Goal: Task Accomplishment & Management: Complete application form

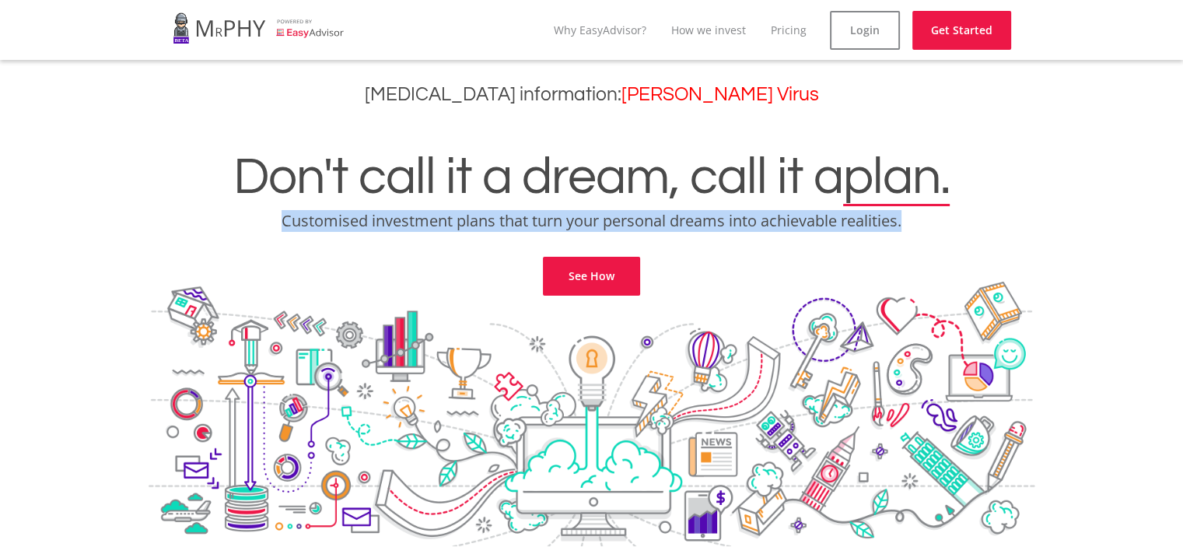
drag, startPoint x: 283, startPoint y: 215, endPoint x: 922, endPoint y: 219, distance: 639.1
click at [922, 219] on p "Customised investment plans that turn your personal dreams into achievable real…" at bounding box center [591, 221] width 1159 height 22
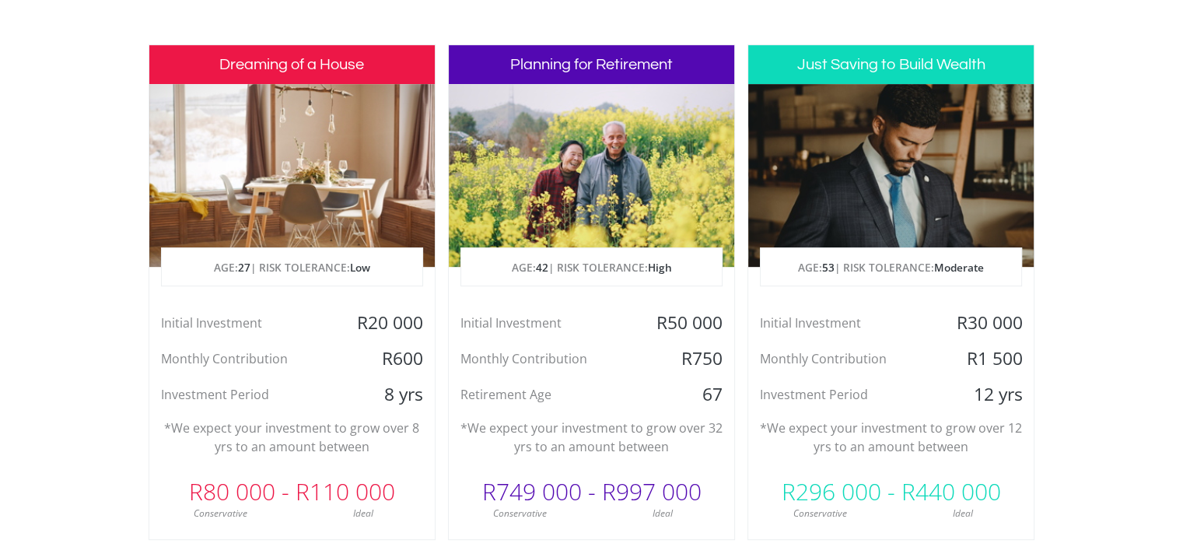
scroll to position [778, 0]
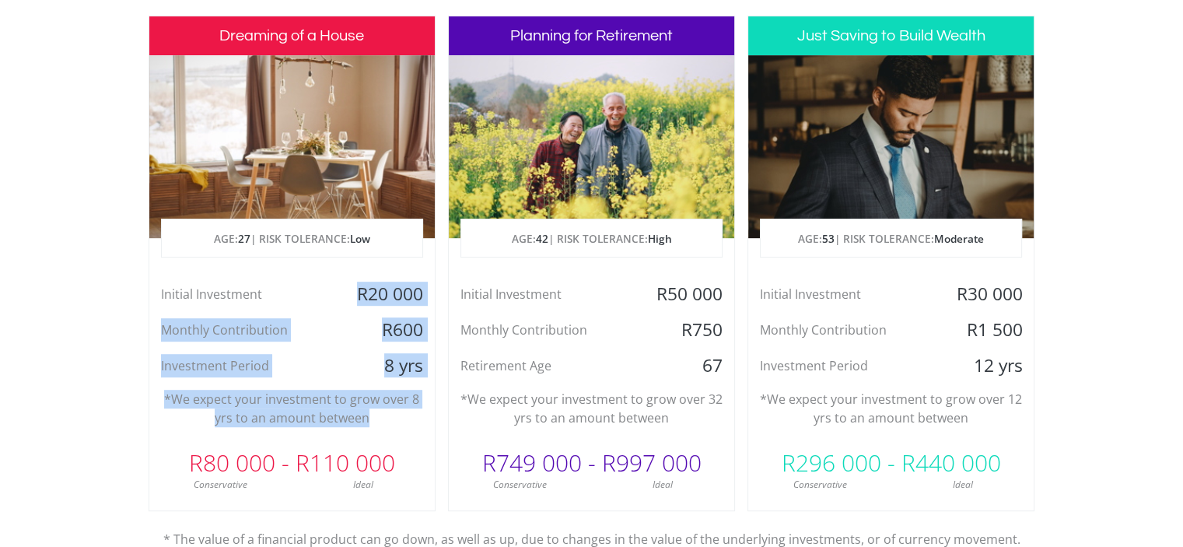
drag, startPoint x: 355, startPoint y: 295, endPoint x: 393, endPoint y: 422, distance: 133.3
click at [393, 422] on div "Dreaming of a House AGE: [DEMOGRAPHIC_DATA] | RISK TOLERANCE: Low Initial Inves…" at bounding box center [292, 263] width 287 height 495
click at [393, 422] on p "*We expect your investment to grow over 8 yrs to an amount between" at bounding box center [292, 408] width 262 height 37
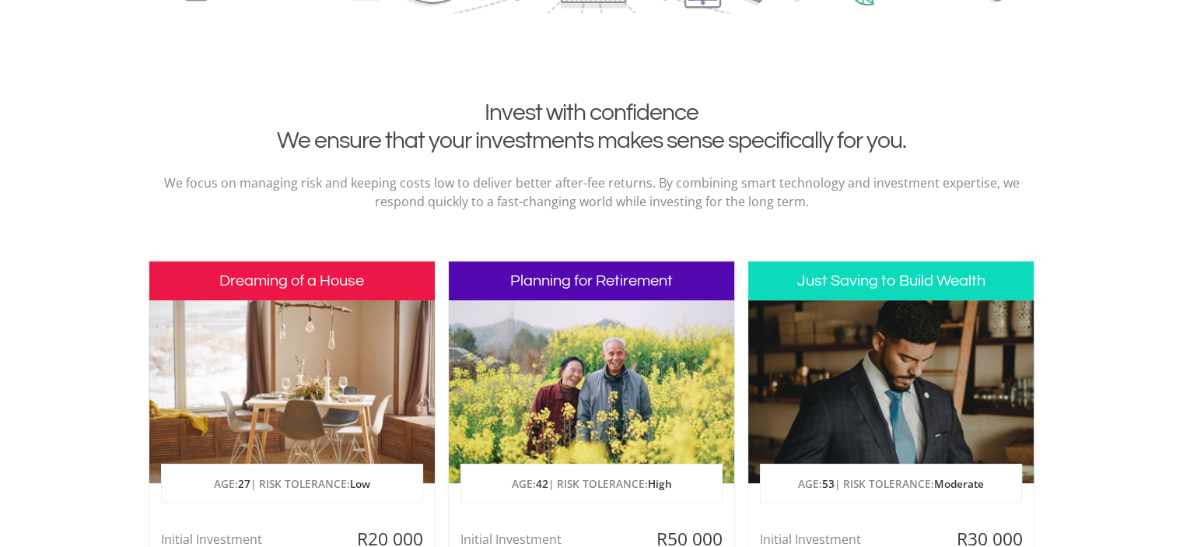
scroll to position [572, 0]
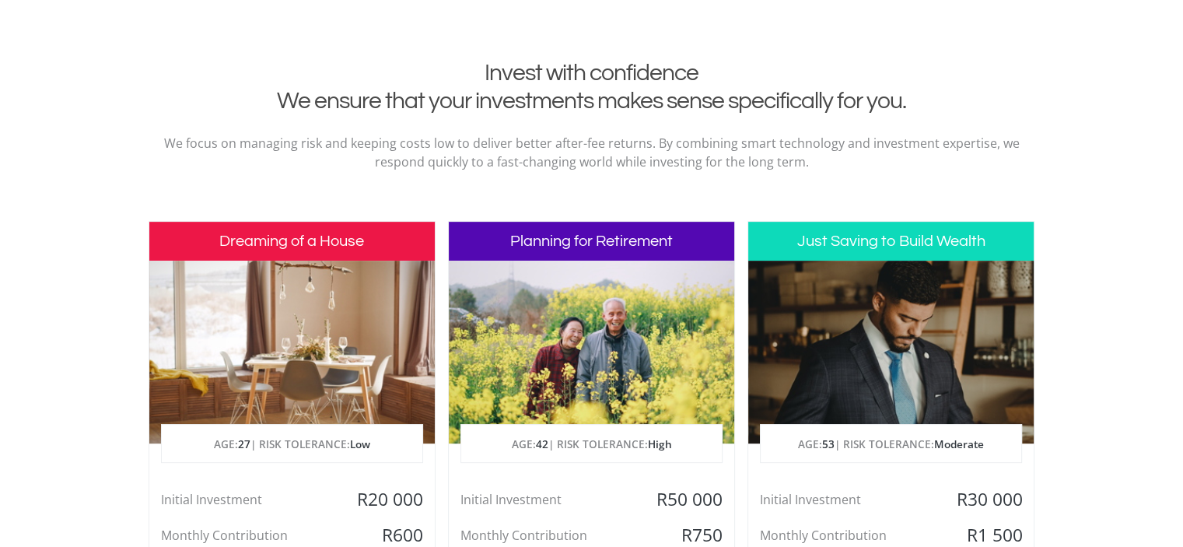
click at [582, 340] on div at bounding box center [591, 351] width 285 height 183
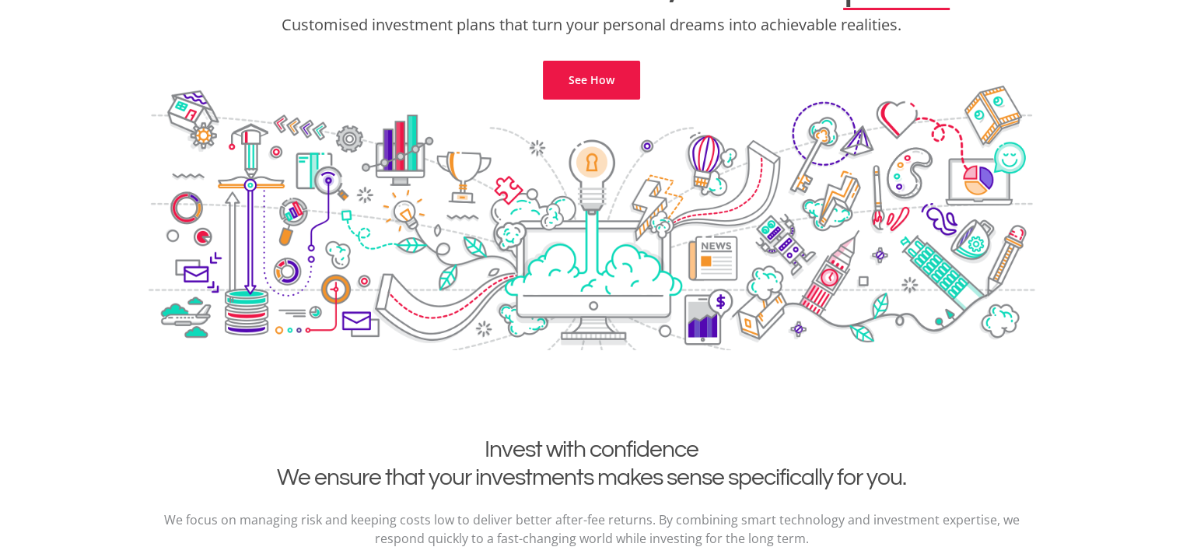
scroll to position [0, 0]
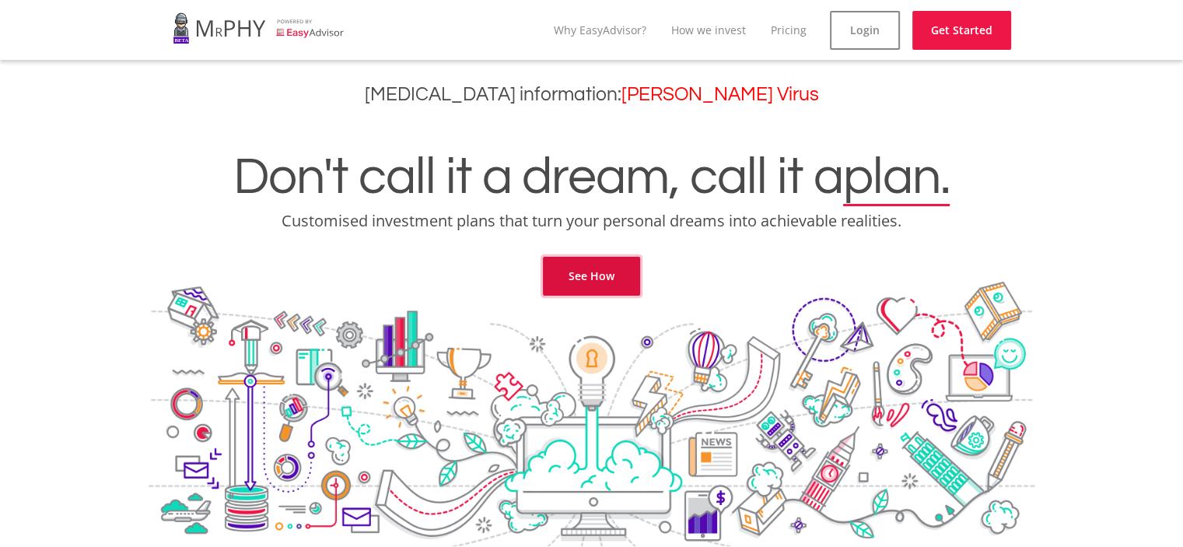
click at [603, 265] on link "See How" at bounding box center [591, 276] width 97 height 39
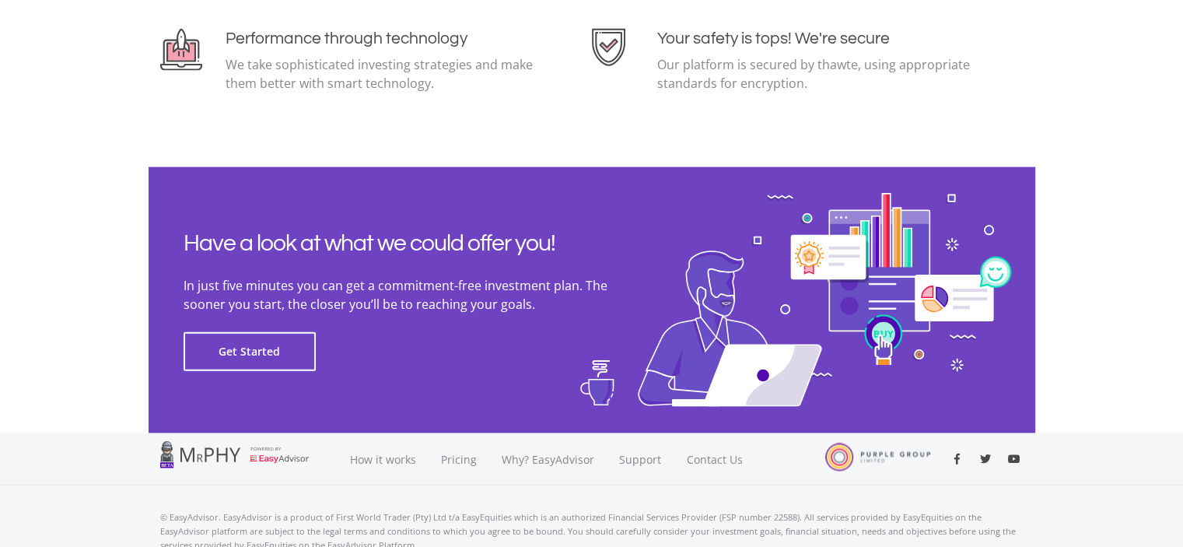
scroll to position [3508, 0]
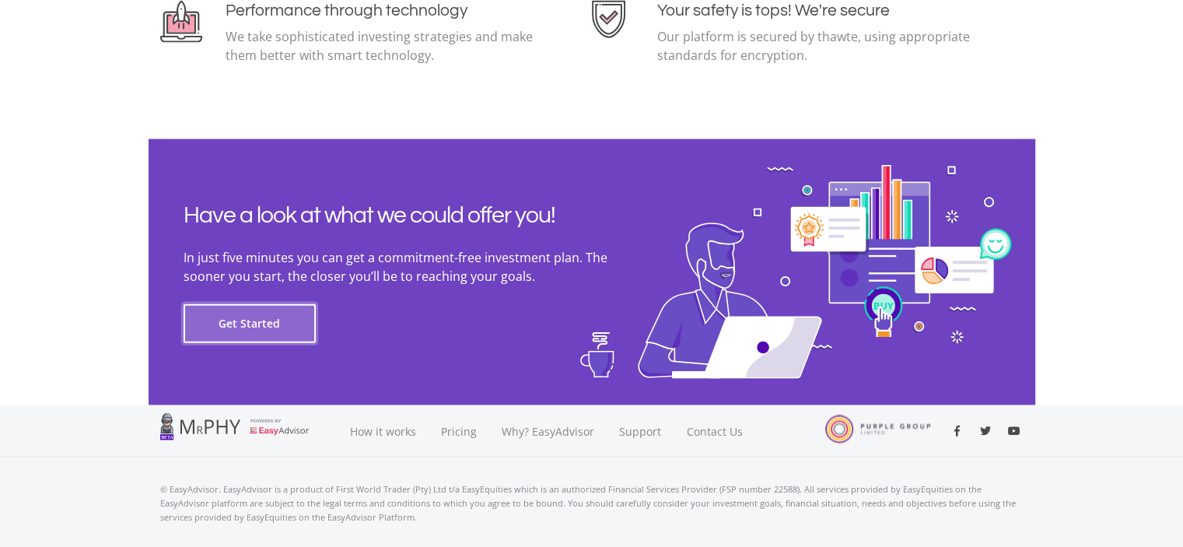
click at [286, 332] on button "Get Started" at bounding box center [249, 323] width 132 height 39
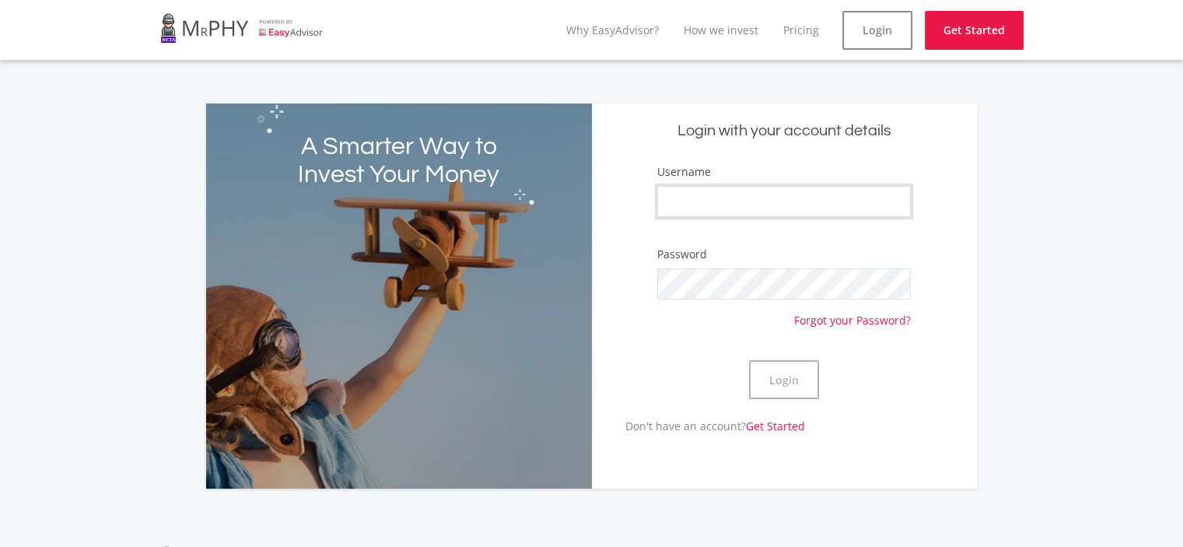
click at [711, 195] on input "Username" at bounding box center [783, 201] width 253 height 31
type input "Meerkat28"
click at [749, 360] on button "Login" at bounding box center [784, 379] width 70 height 39
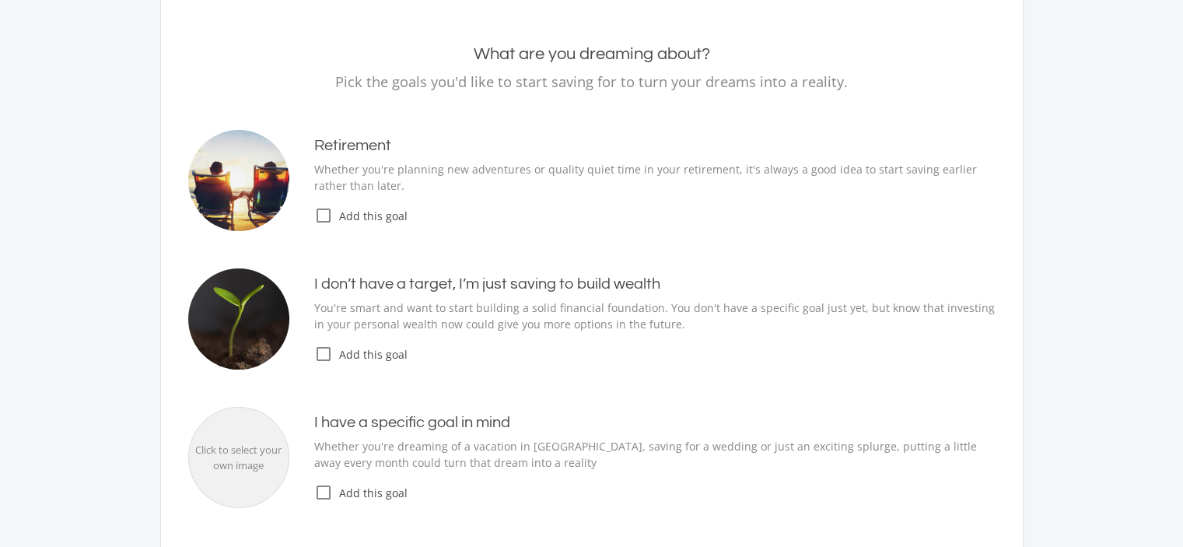
scroll to position [156, 0]
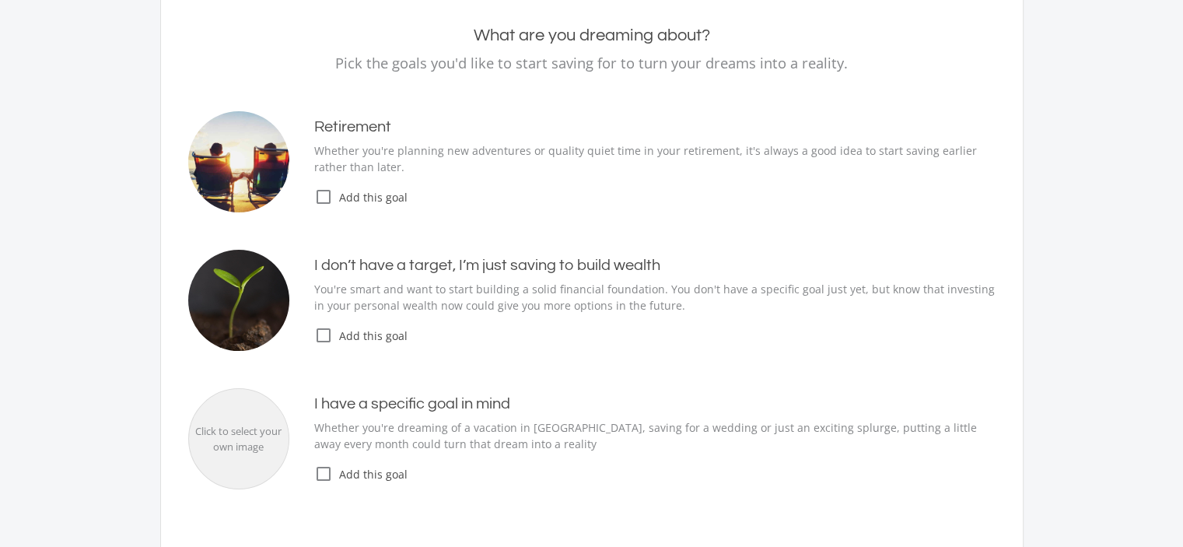
click at [365, 206] on div "Retirement Whether you're planning new adventures or quality quiet time in your…" at bounding box center [591, 161] width 807 height 101
click at [365, 202] on span "Add this goal" at bounding box center [664, 197] width 662 height 16
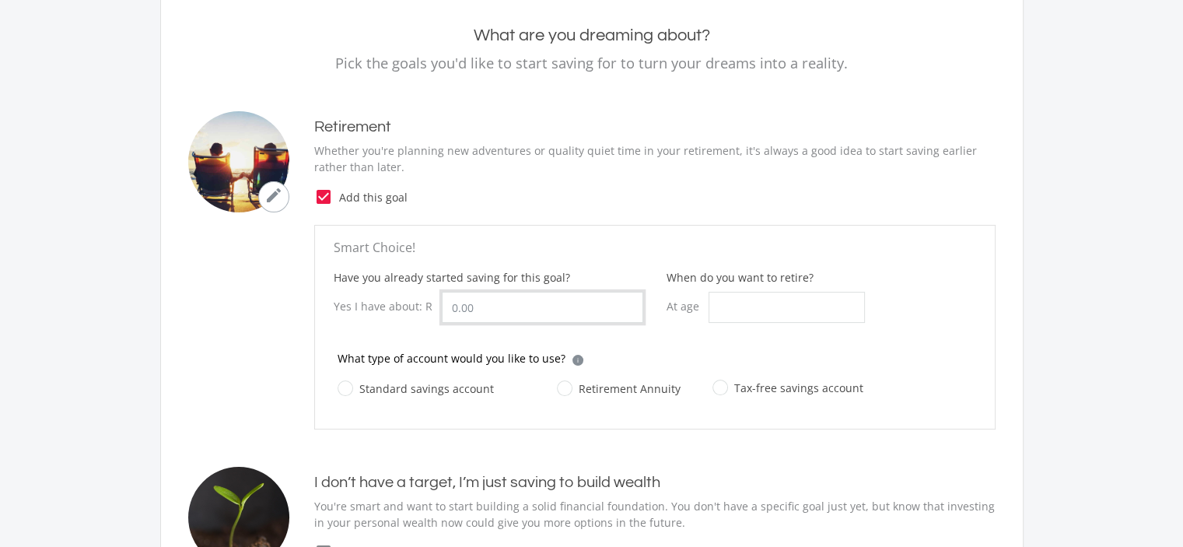
click at [526, 314] on input "Have you already started saving for this goal?" at bounding box center [542, 307] width 201 height 31
type input "200,000.00"
click at [739, 300] on input "When do you want to retire?" at bounding box center [786, 307] width 156 height 31
type input "55"
click at [560, 388] on label "Retirement Annuity" at bounding box center [619, 388] width 124 height 19
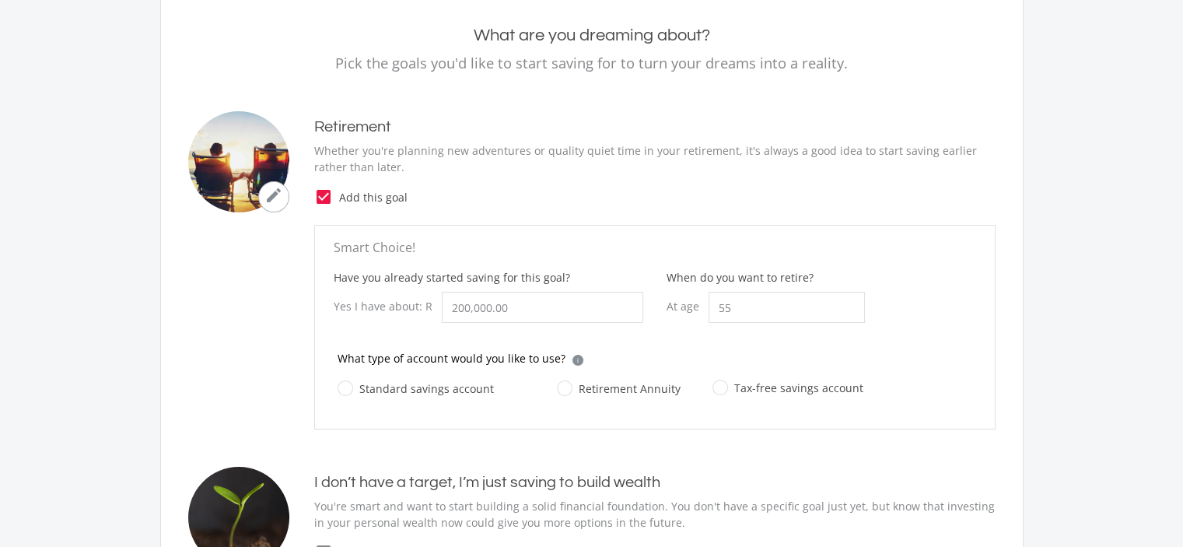
click at [560, 388] on input "Retirement Annuity" at bounding box center [603, 397] width 124 height 31
radio input "true"
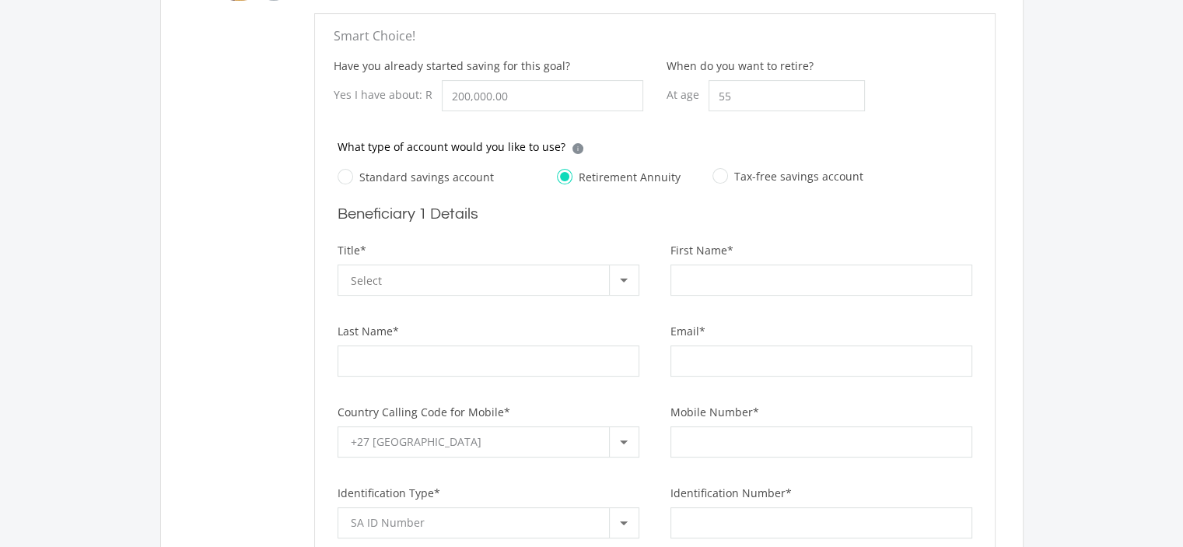
scroll to position [289, 0]
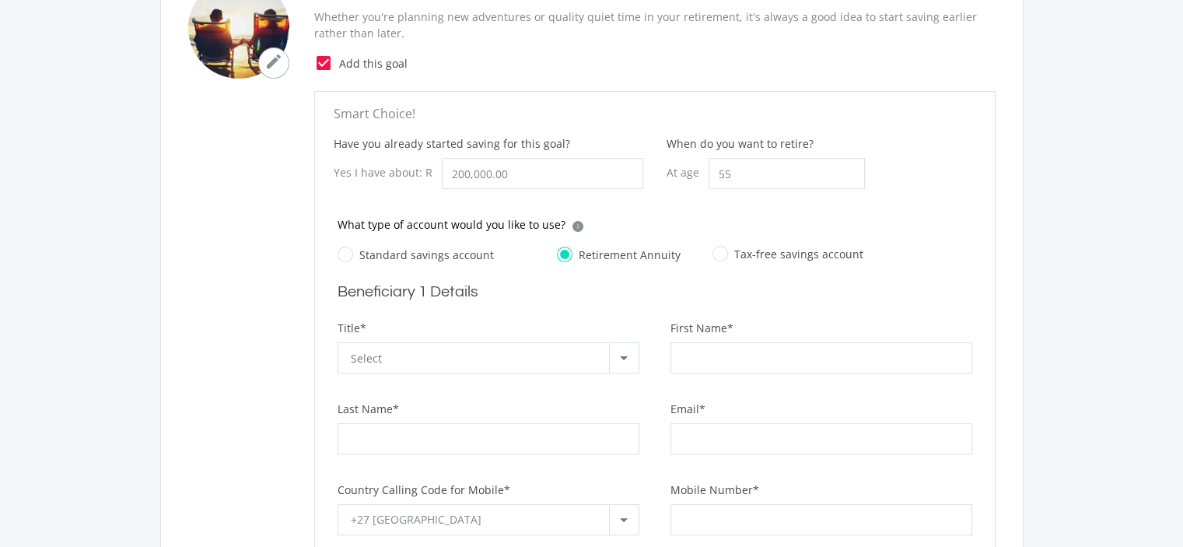
click at [712, 254] on label "Tax-free savings account" at bounding box center [787, 253] width 151 height 19
click at [706, 254] on input "Tax-free savings account" at bounding box center [772, 262] width 151 height 31
radio input "true"
radio input "false"
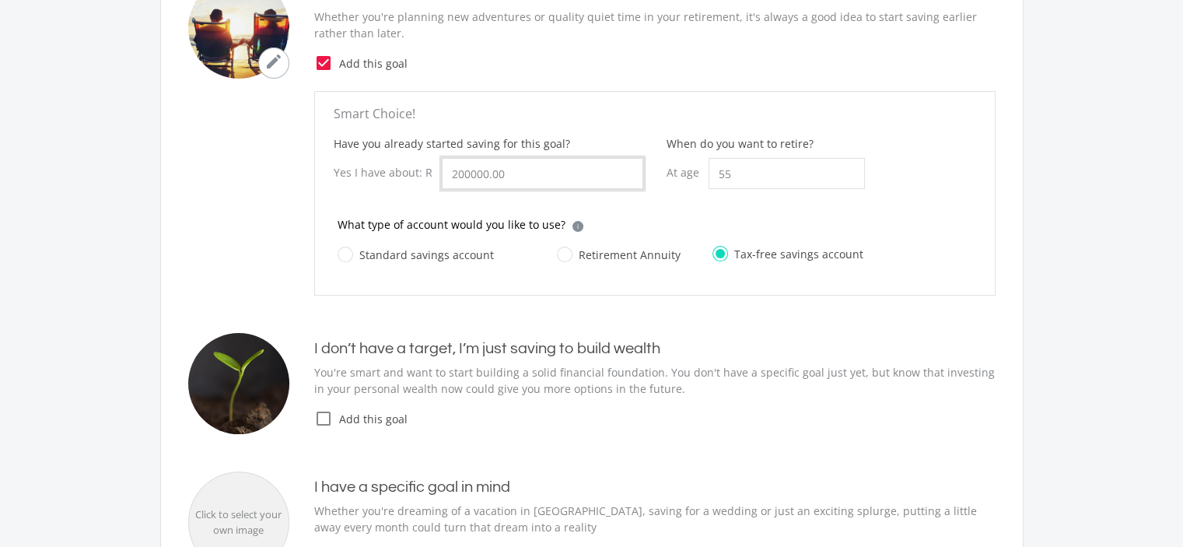
drag, startPoint x: 519, startPoint y: 173, endPoint x: 190, endPoint y: 152, distance: 329.6
click at [190, 152] on ee-retirement-goal "Smart Choice! Have you already started saving for this goal? Yes I have about: …" at bounding box center [591, 193] width 807 height 204
click at [537, 176] on input "200000.00" at bounding box center [542, 173] width 201 height 31
click at [526, 173] on input "200000.00" at bounding box center [542, 173] width 201 height 31
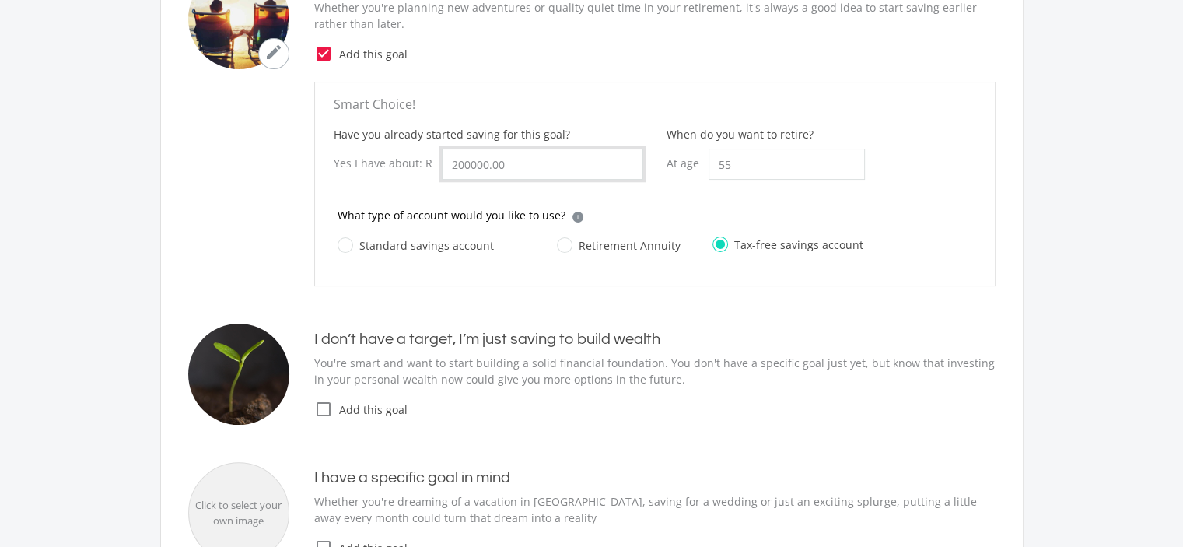
scroll to position [272, 0]
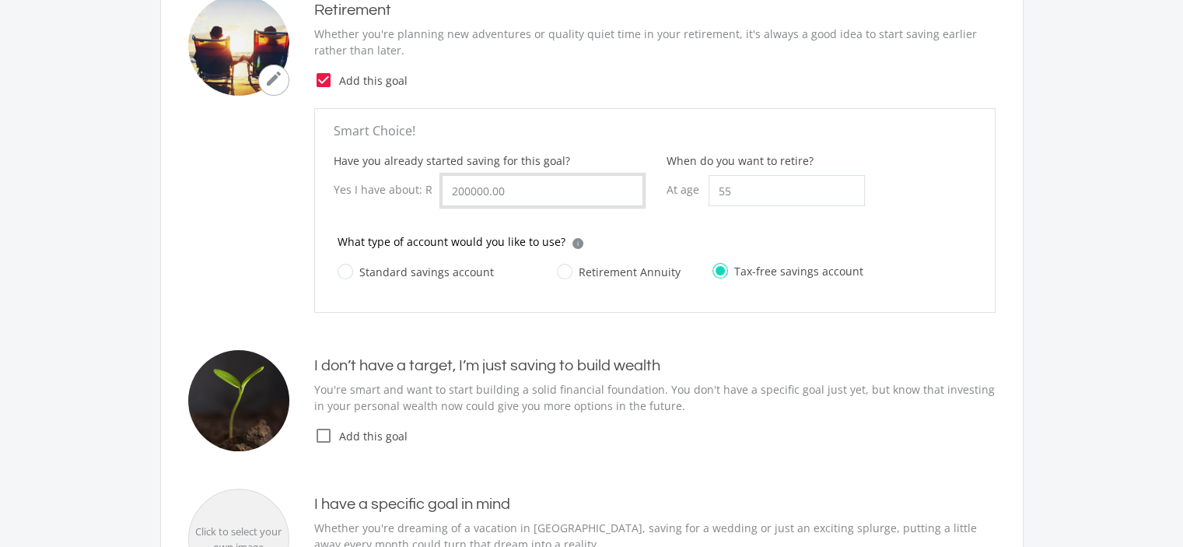
drag, startPoint x: 547, startPoint y: 197, endPoint x: 430, endPoint y: 181, distance: 118.5
click at [430, 181] on div "Yes I have about: R 200000.00" at bounding box center [488, 190] width 309 height 31
drag, startPoint x: 488, startPoint y: 187, endPoint x: 410, endPoint y: 187, distance: 78.5
click at [410, 187] on div "Yes I have about: R 66000" at bounding box center [488, 190] width 309 height 31
type input "60,000.00"
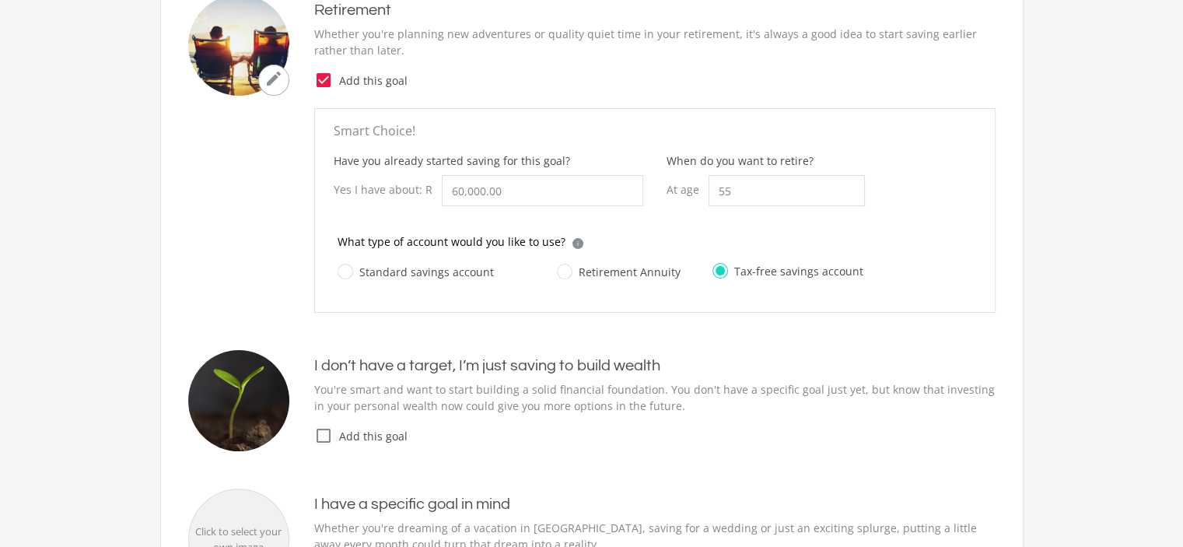
click at [753, 326] on ee-goals-selection "What are you dreaming about? Pick the goals you'd like to start saving for to t…" at bounding box center [591, 299] width 807 height 781
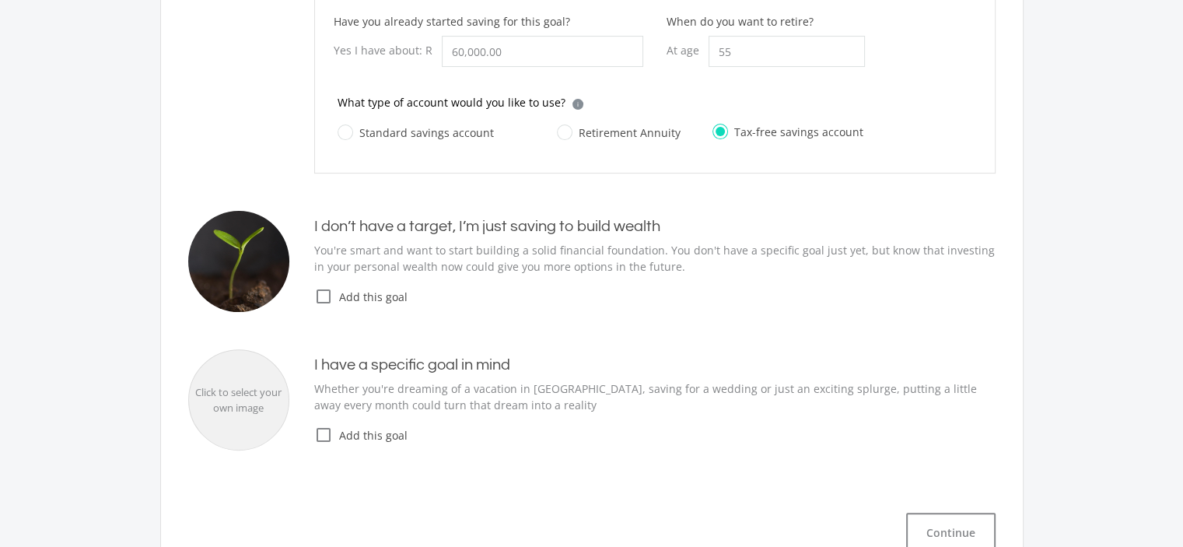
scroll to position [505, 0]
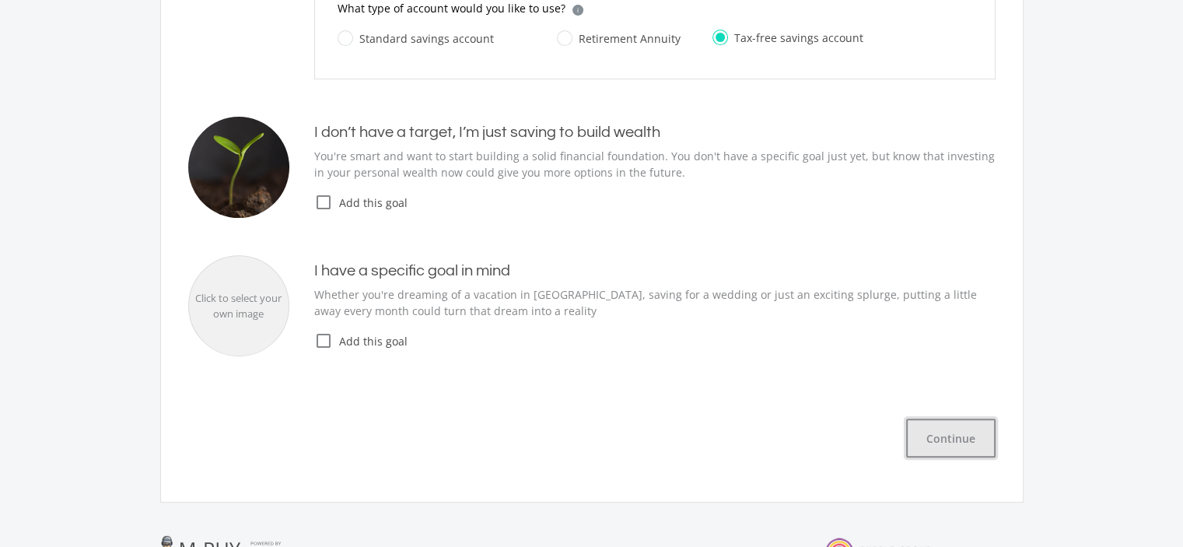
click at [956, 441] on button "Continue" at bounding box center [950, 437] width 89 height 39
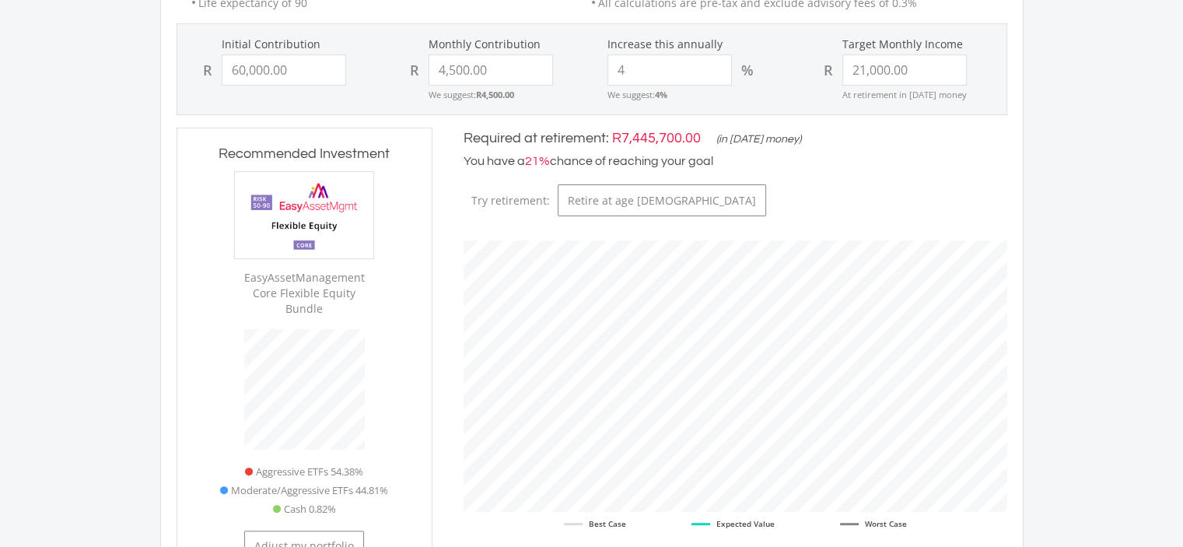
scroll to position [426, 0]
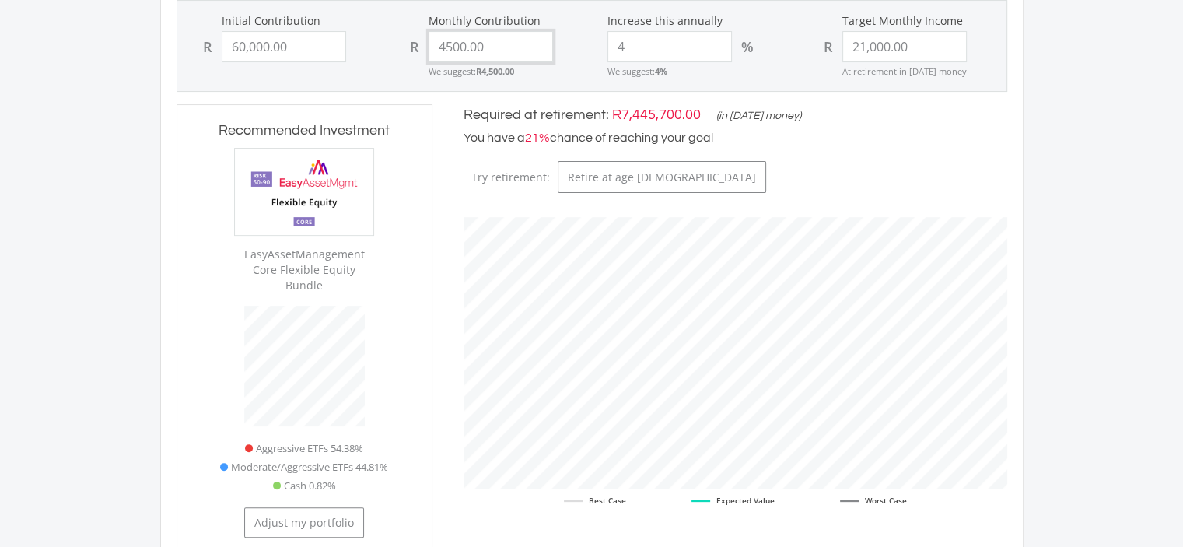
drag, startPoint x: 491, startPoint y: 46, endPoint x: 527, endPoint y: 39, distance: 37.2
click at [527, 39] on input "4500.00" at bounding box center [490, 46] width 124 height 31
drag, startPoint x: 508, startPoint y: 46, endPoint x: 418, endPoint y: 46, distance: 90.2
click at [418, 46] on div "R 4500.00" at bounding box center [488, 46] width 176 height 31
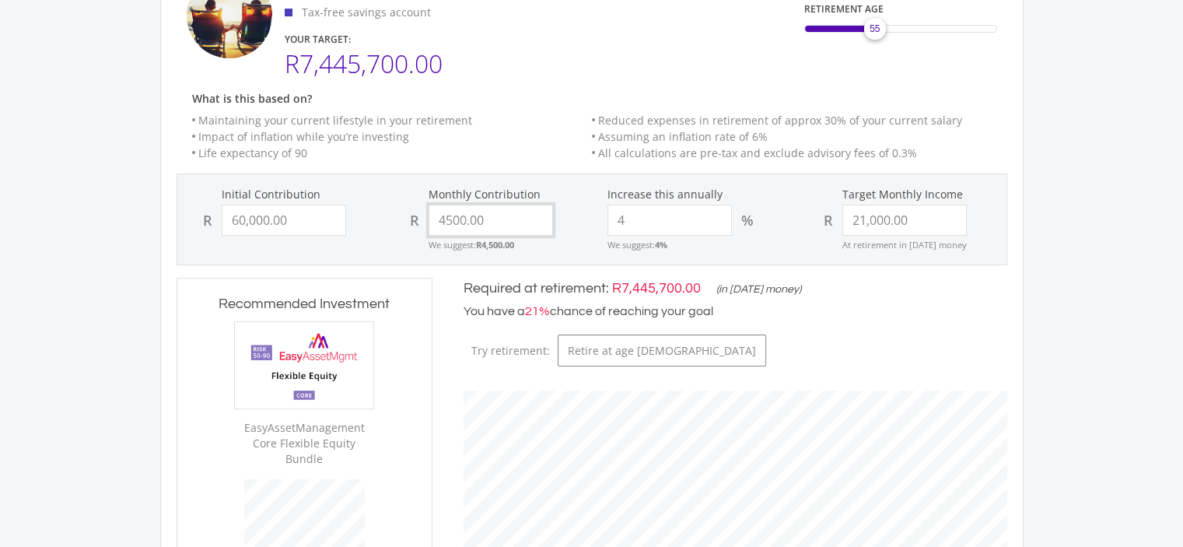
scroll to position [348, 0]
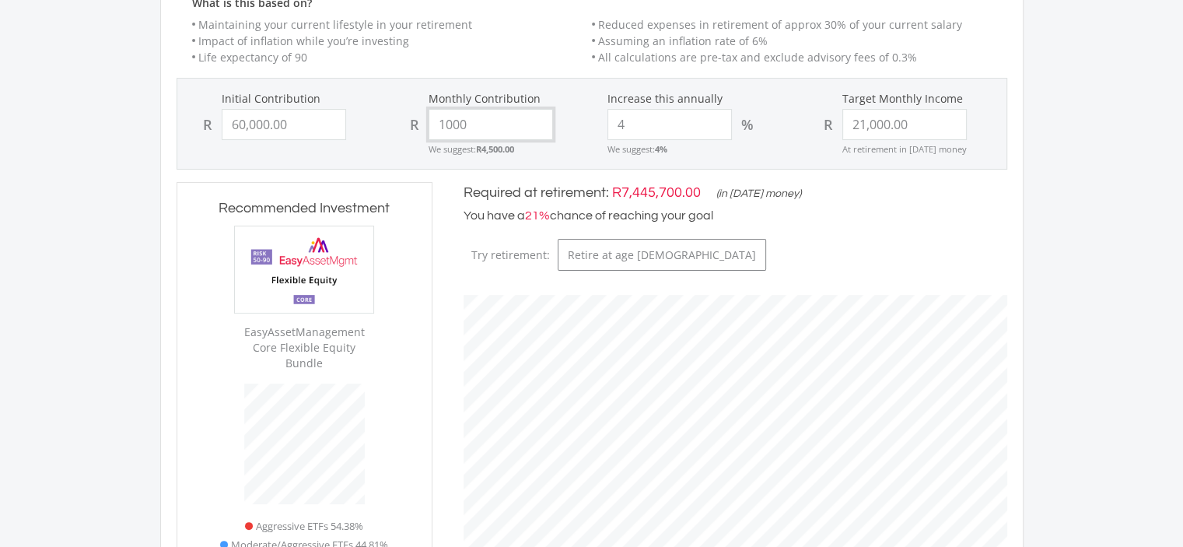
type input "10000"
type input "60000"
type input "21000"
type input "60,000.00"
type input "21,000.00"
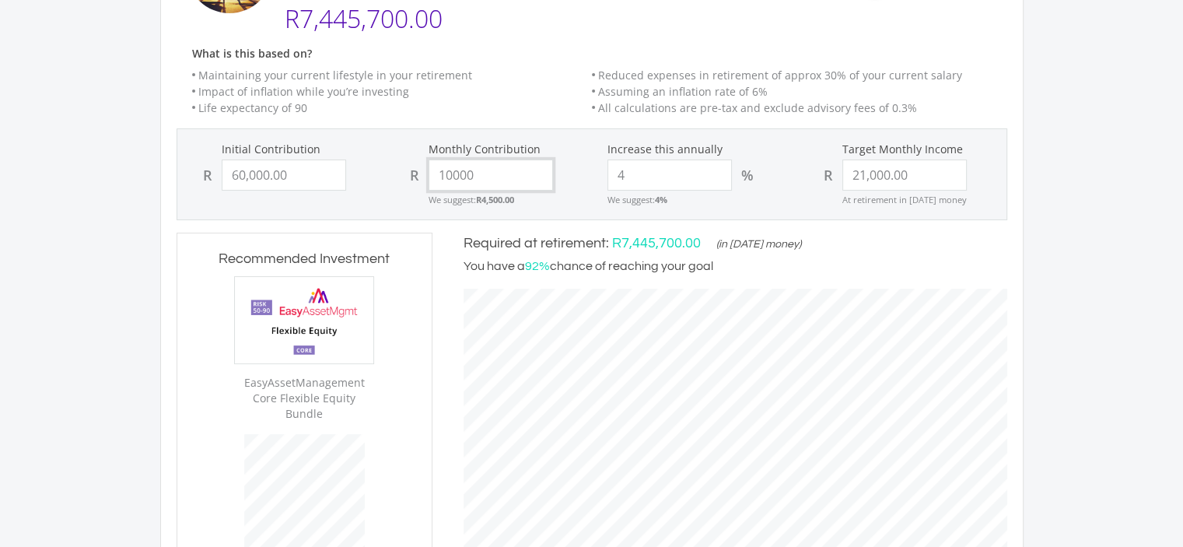
scroll to position [271, 0]
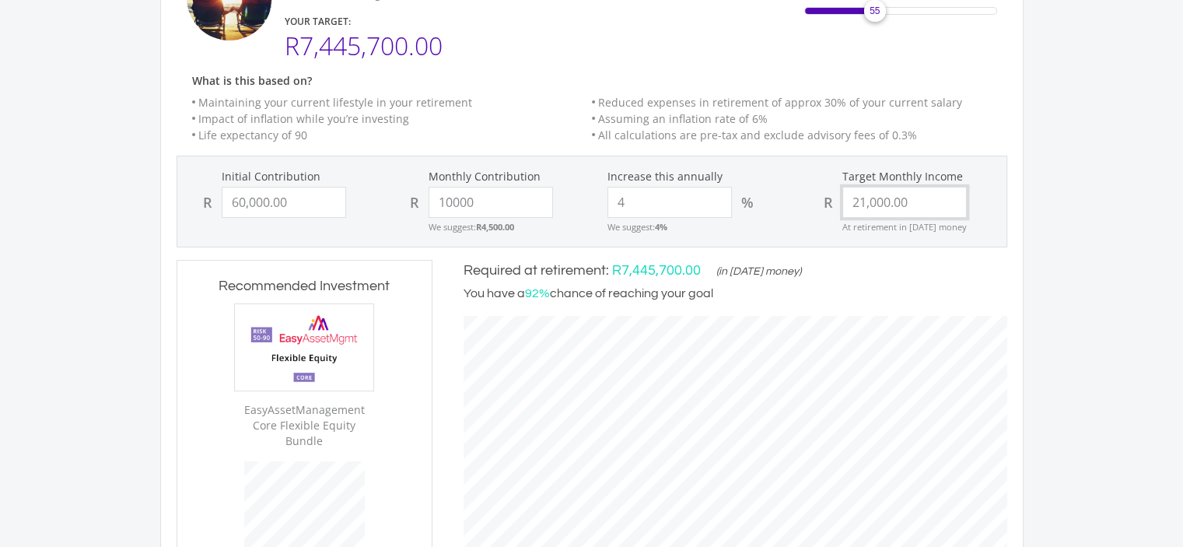
type input "10,000.00"
drag, startPoint x: 921, startPoint y: 201, endPoint x: 832, endPoint y: 202, distance: 88.6
click at [832, 202] on div "R 21000.00" at bounding box center [902, 202] width 176 height 31
type input "37000"
type input "60000"
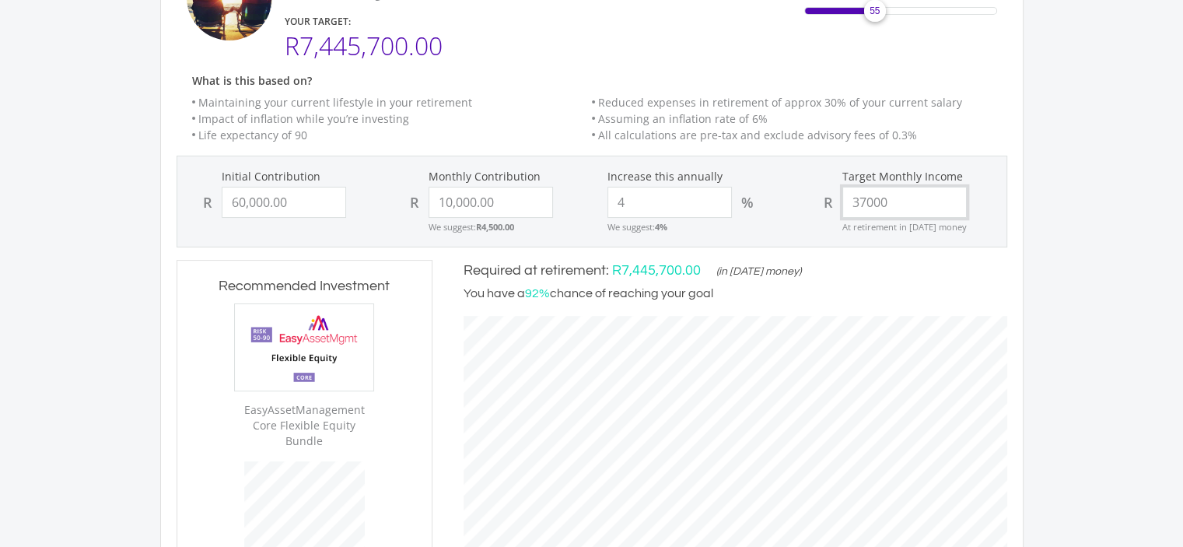
type input "10000"
type input "60,000.00"
type input "10,000.00"
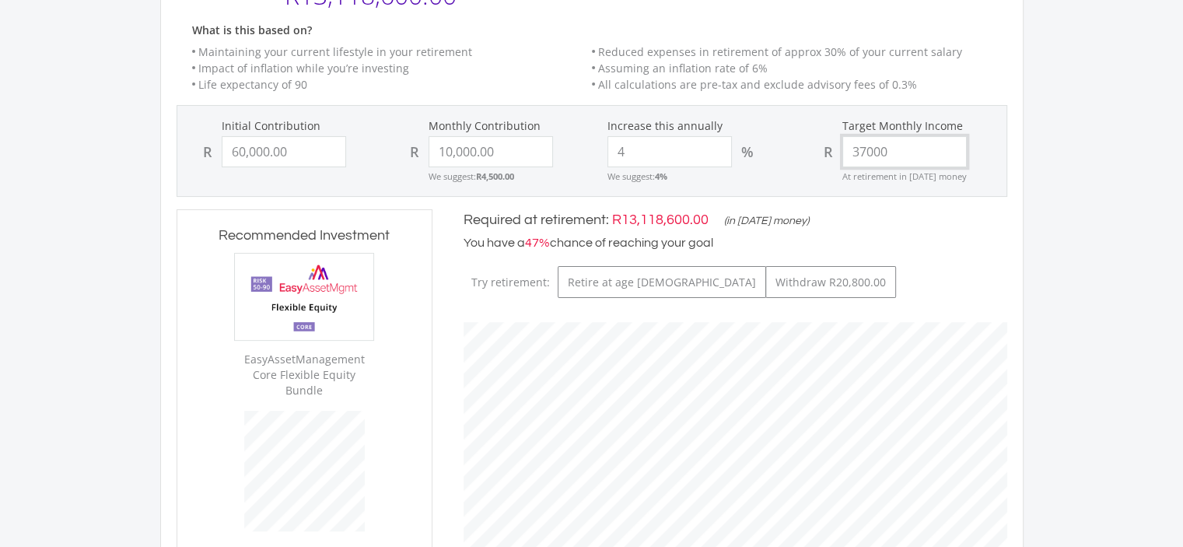
scroll to position [348, 0]
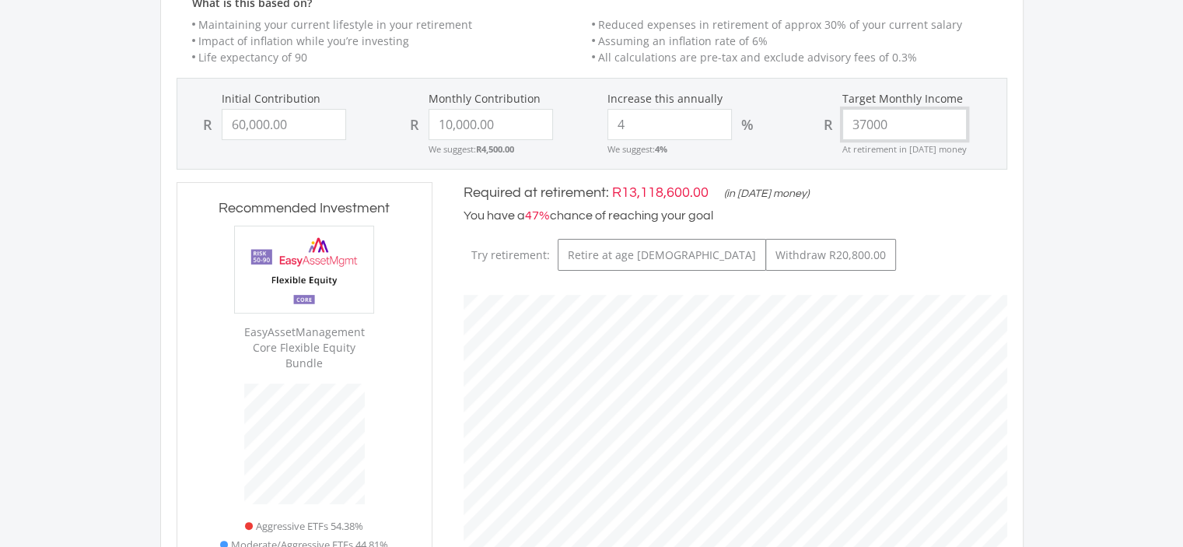
type input "37000"
type input "10000.00"
type input "37,000.00"
click at [450, 124] on input "10000.00" at bounding box center [490, 124] width 124 height 31
type input "60000.00"
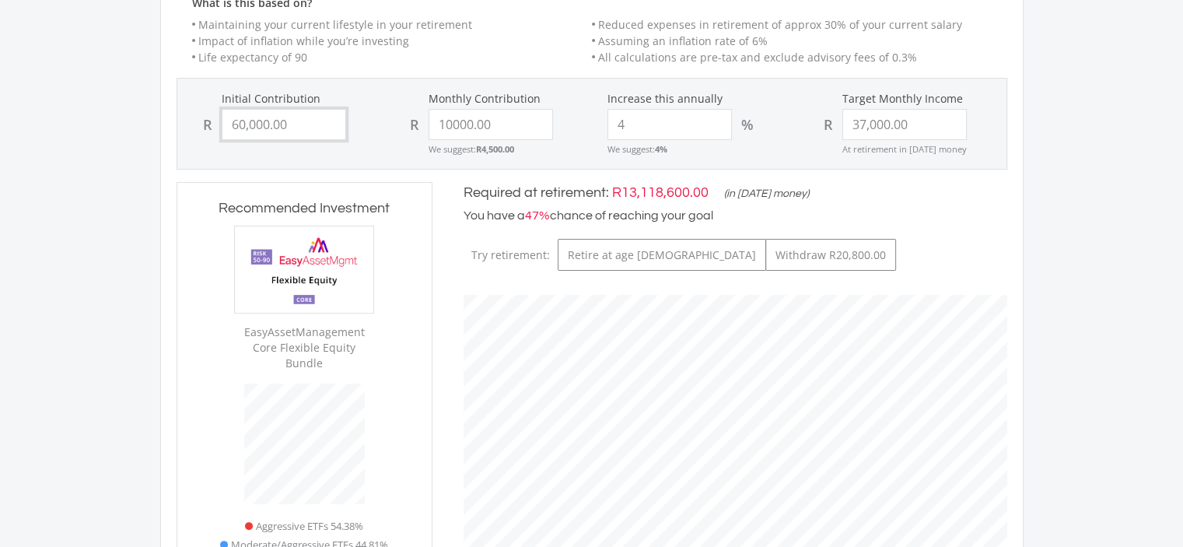
type input "10,000.00"
drag, startPoint x: 279, startPoint y: 116, endPoint x: 170, endPoint y: 108, distance: 109.1
click at [170, 108] on div "My Retirement mode_edit My Retirement Tax-free savings account YOUR TARGET: R13…" at bounding box center [591, 322] width 863 height 930
type input "200000"
type input "10000"
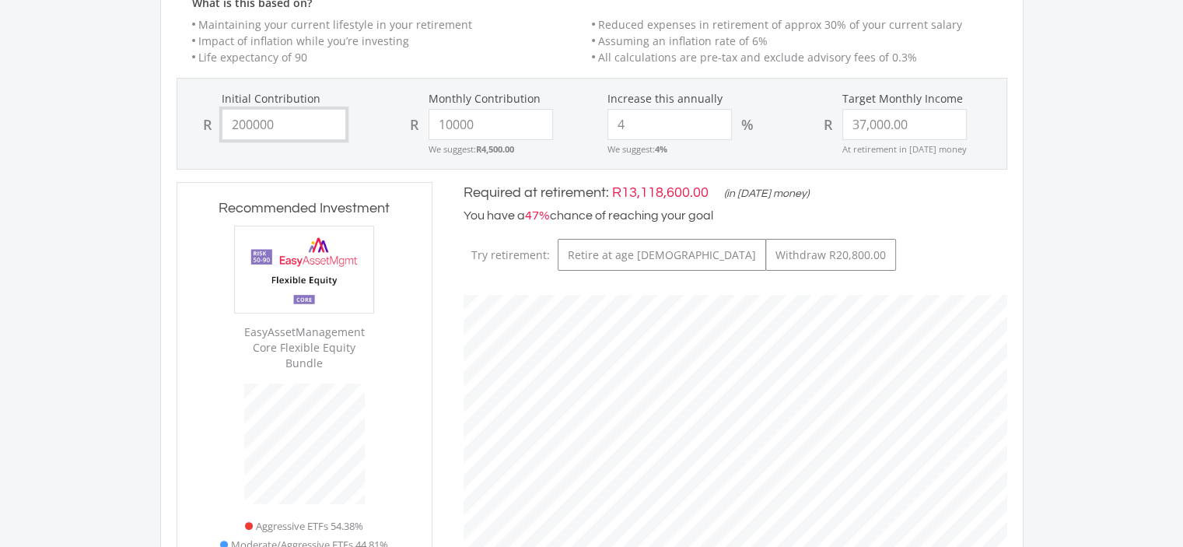
type input "37000"
type input "10,000.00"
type input "37,000.00"
type input "200,000.00"
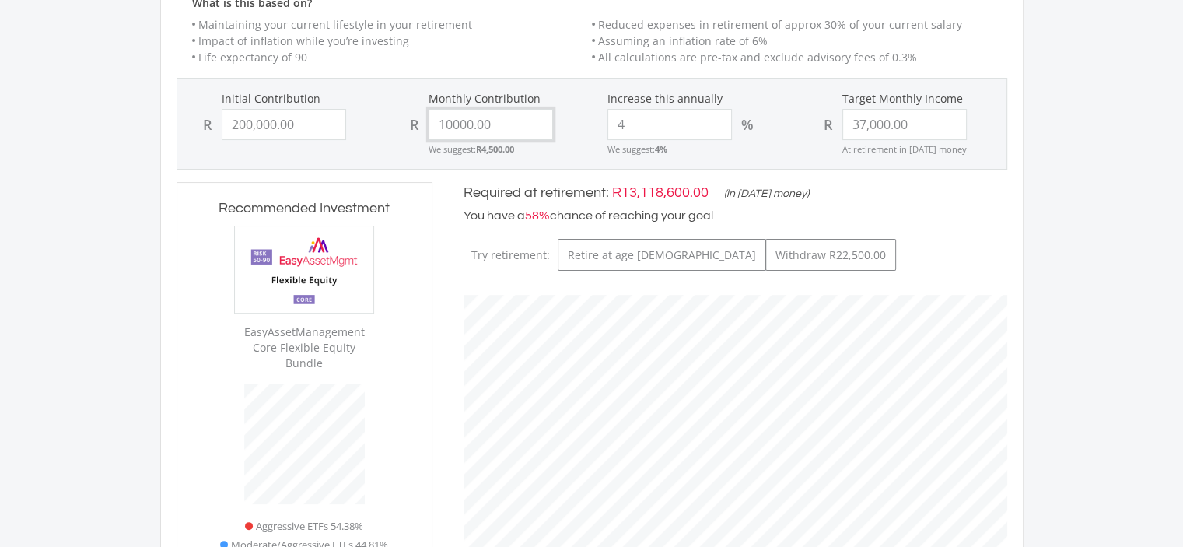
click at [499, 121] on input "10000.00" at bounding box center [490, 124] width 124 height 31
drag, startPoint x: 449, startPoint y: 123, endPoint x: 434, endPoint y: 119, distance: 16.0
click at [434, 119] on input "10000.00" at bounding box center [490, 124] width 124 height 31
type input "20000.00"
type input "200000"
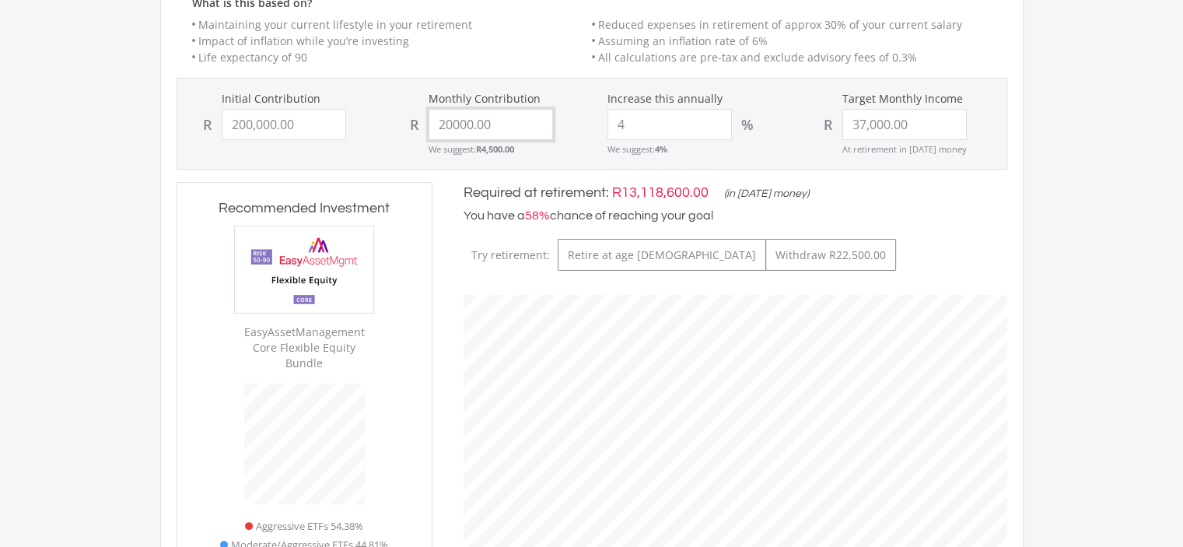
type input "20000"
type input "37000"
type input "200,000.00"
type input "37,000.00"
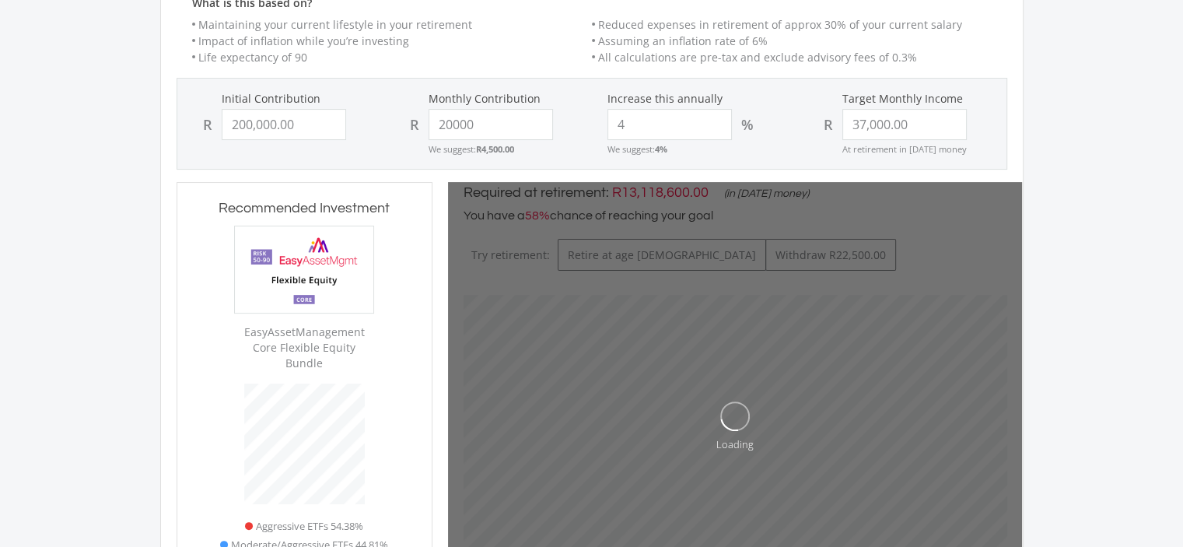
type input "20,000.00"
click at [577, 128] on div "Monthly Contribution R 20,000.00 We suggest: R4,500.00" at bounding box center [488, 123] width 207 height 65
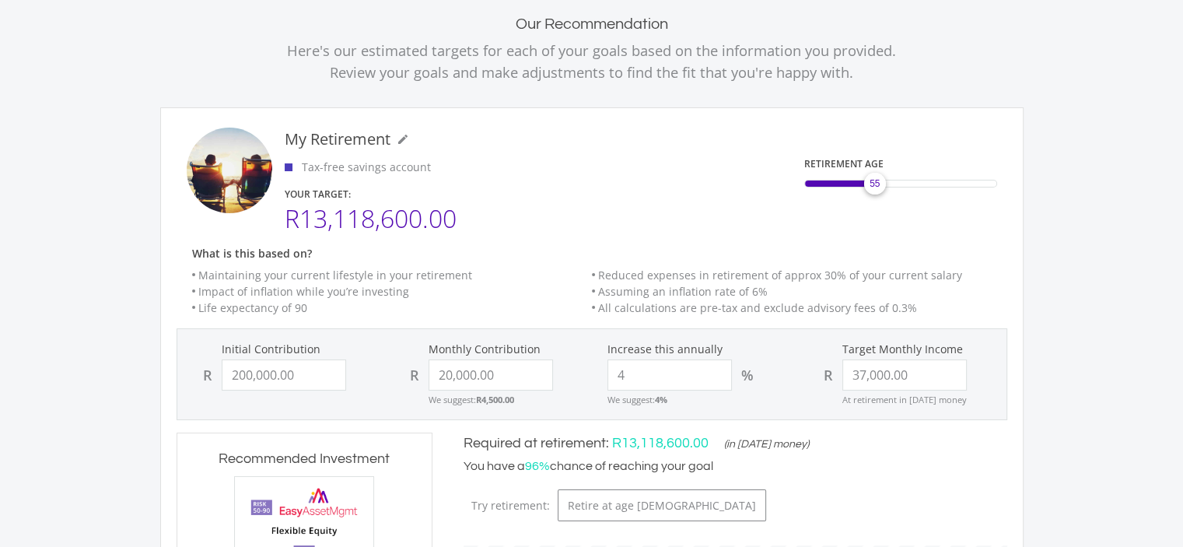
scroll to position [115, 0]
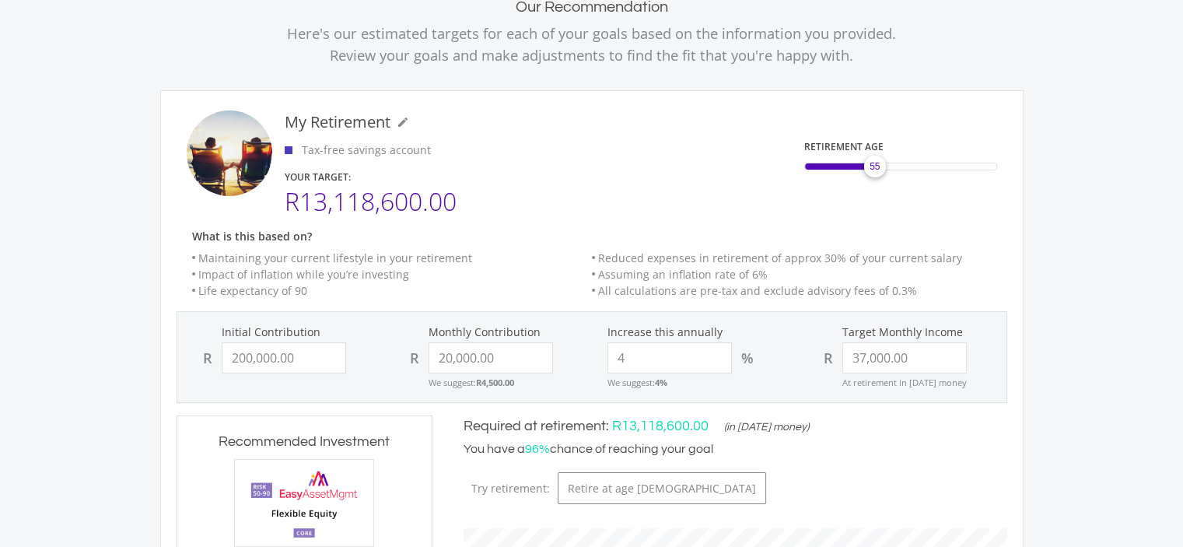
scroll to position [505, 0]
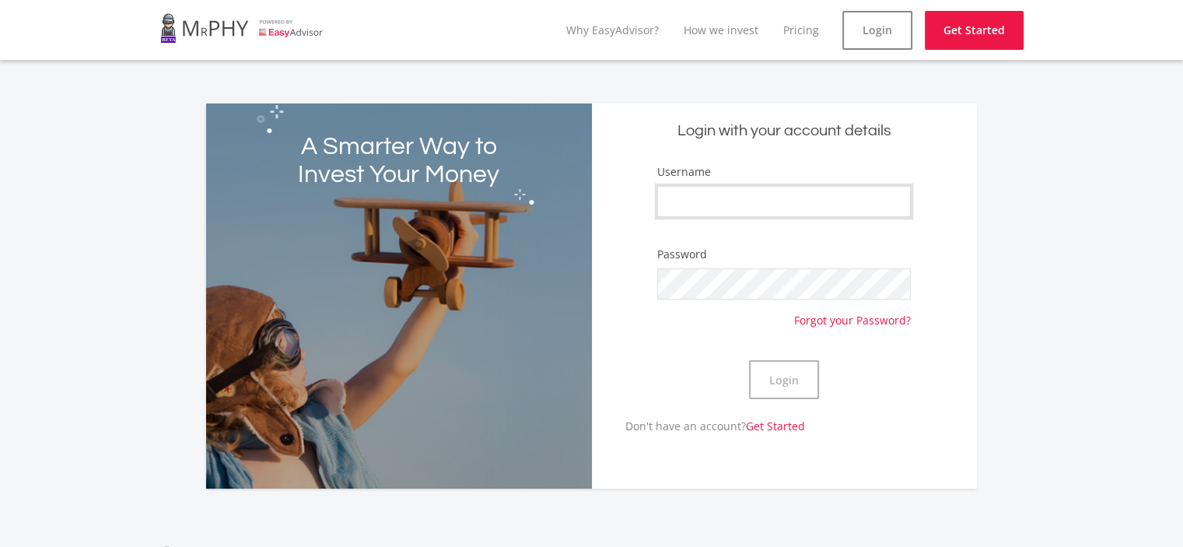
click at [738, 199] on input "Username" at bounding box center [783, 201] width 253 height 31
type input "Meerkat28"
click at [749, 360] on button "Login" at bounding box center [784, 379] width 70 height 39
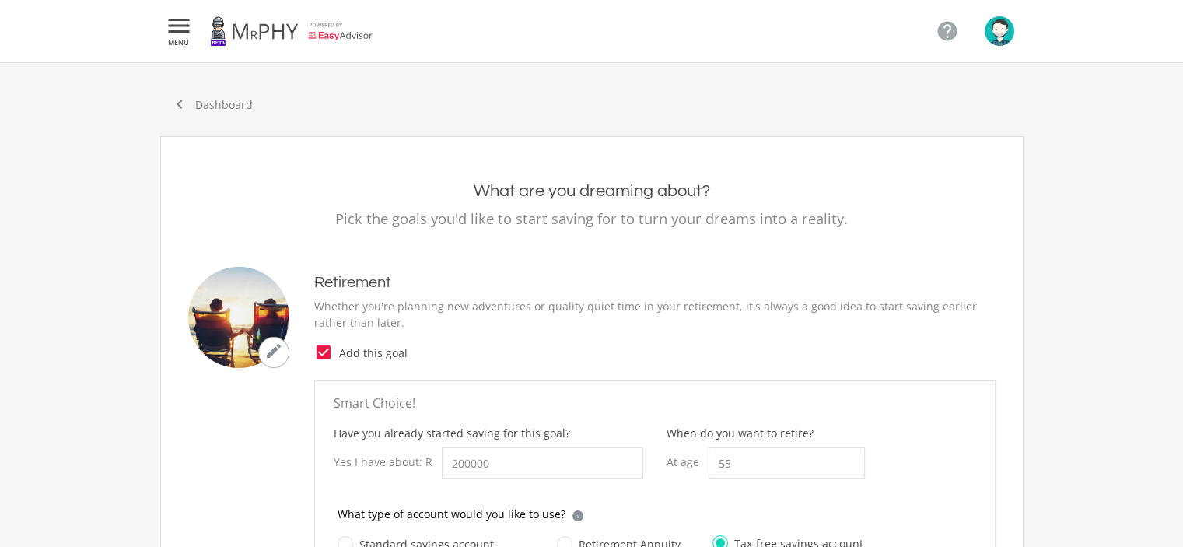
type input "200,000.00"
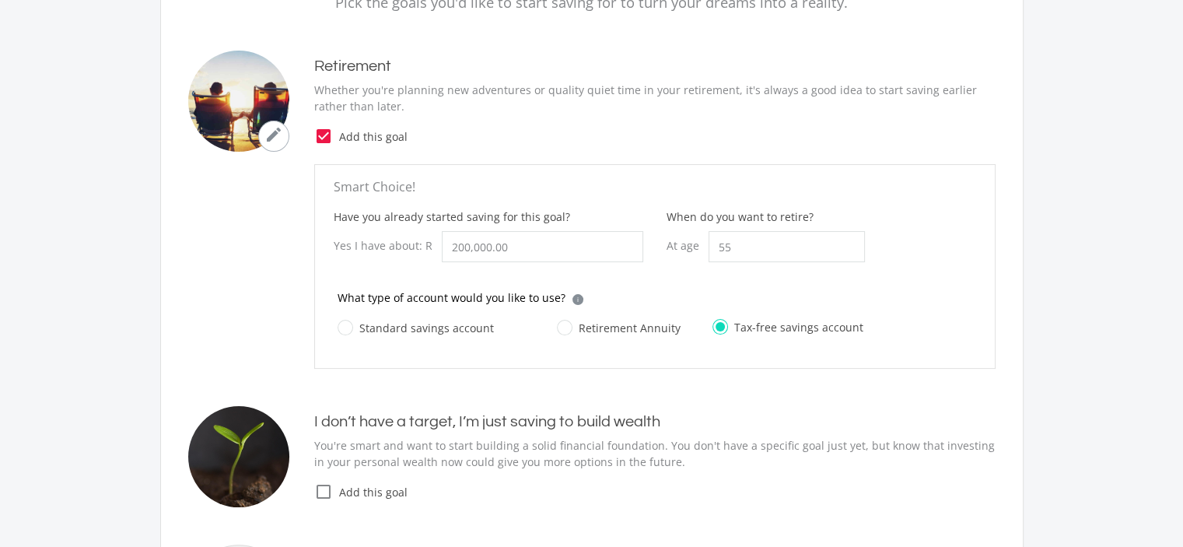
scroll to position [233, 0]
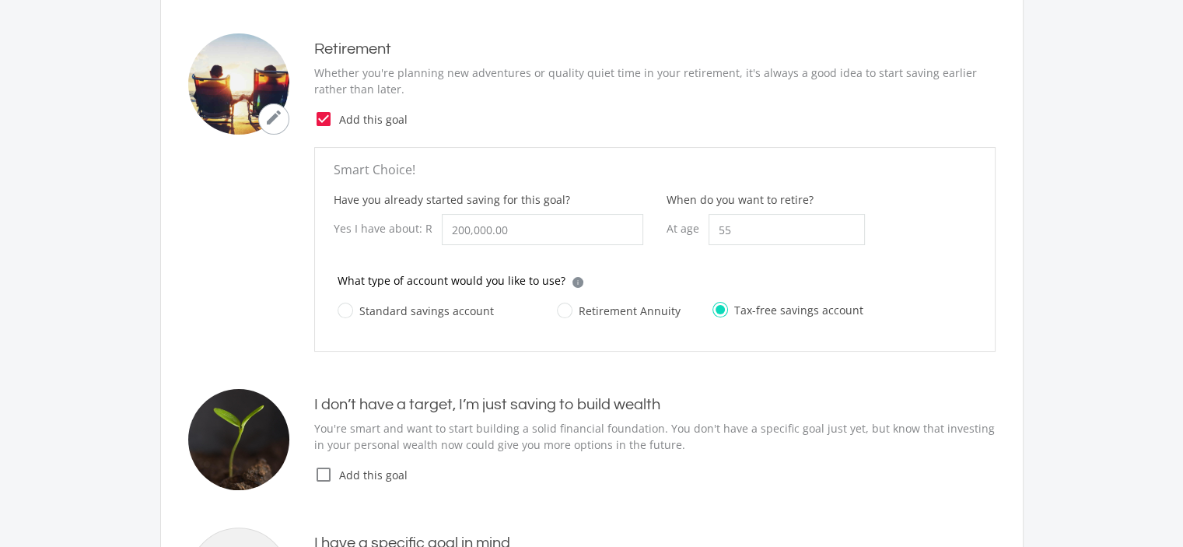
click at [323, 121] on icon "check_box" at bounding box center [323, 119] width 19 height 19
radio input "false"
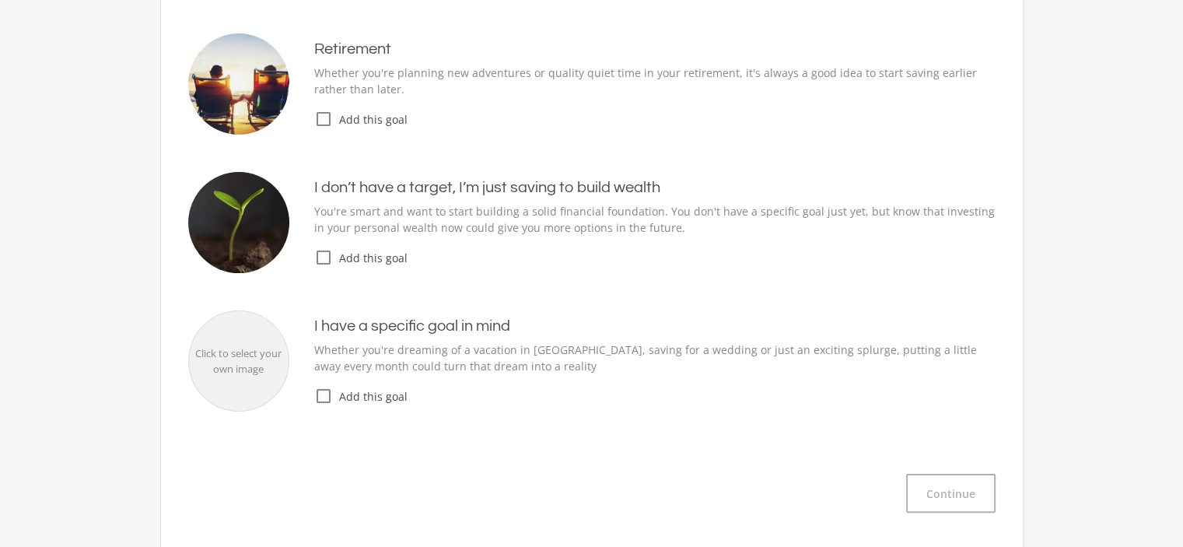
click at [320, 119] on icon "check_box_outline_blank" at bounding box center [323, 119] width 19 height 19
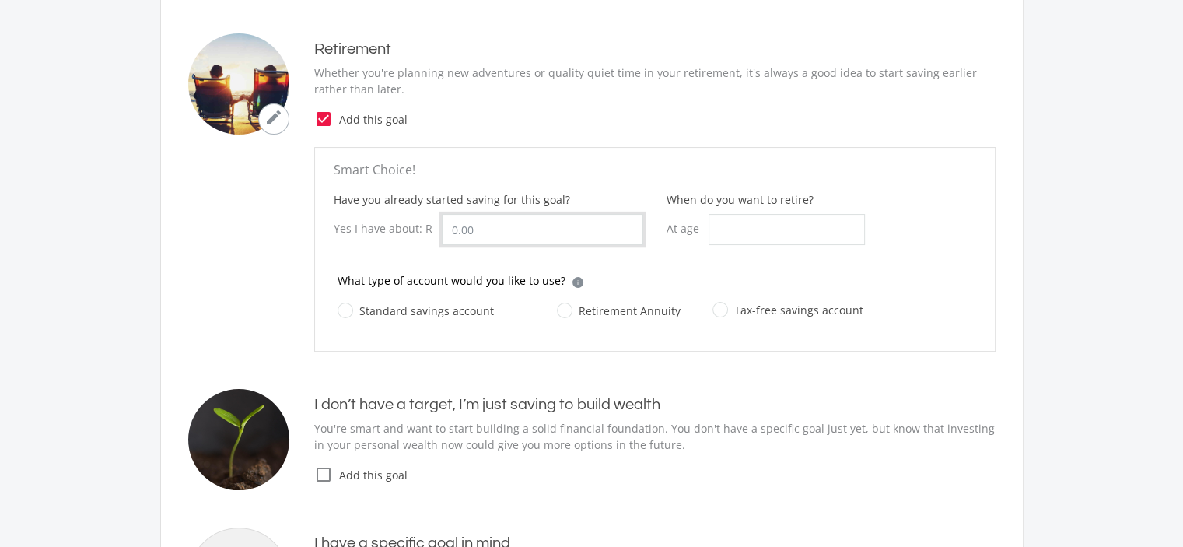
drag, startPoint x: 486, startPoint y: 230, endPoint x: 459, endPoint y: 232, distance: 27.3
click at [459, 232] on input "Have you already started saving for this goal?" at bounding box center [542, 229] width 201 height 31
click at [351, 308] on label "Standard savings account" at bounding box center [415, 310] width 156 height 19
click at [351, 308] on input "Standard savings account" at bounding box center [400, 319] width 156 height 31
radio input "true"
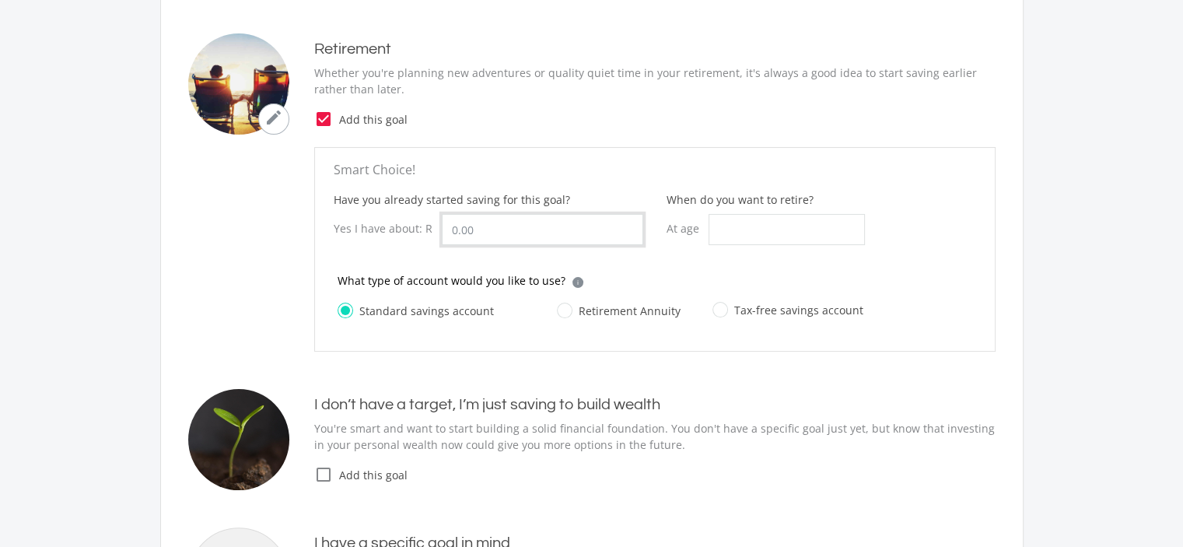
click at [484, 224] on input "Have you already started saving for this goal?" at bounding box center [542, 229] width 201 height 31
click at [843, 229] on input "When do you want to retire?" at bounding box center [786, 229] width 156 height 31
type input "55"
click at [550, 226] on input "Have you already started saving for this goal?" at bounding box center [542, 229] width 201 height 31
type input "200,000.00"
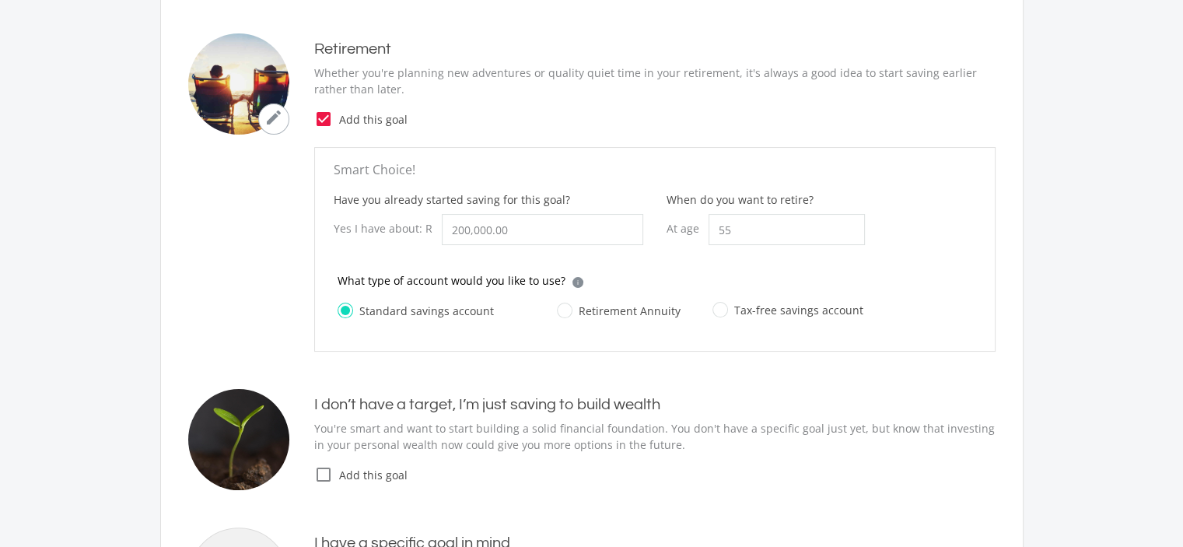
click at [809, 393] on div "I don’t have a target, I’m just saving to build wealth You're smart and want to…" at bounding box center [591, 439] width 807 height 101
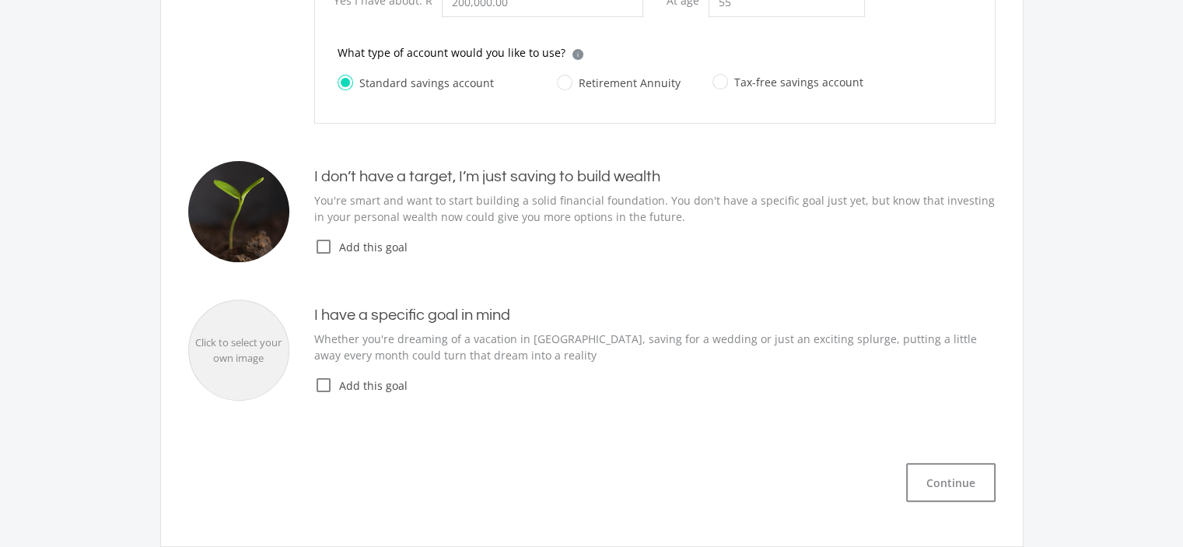
scroll to position [467, 0]
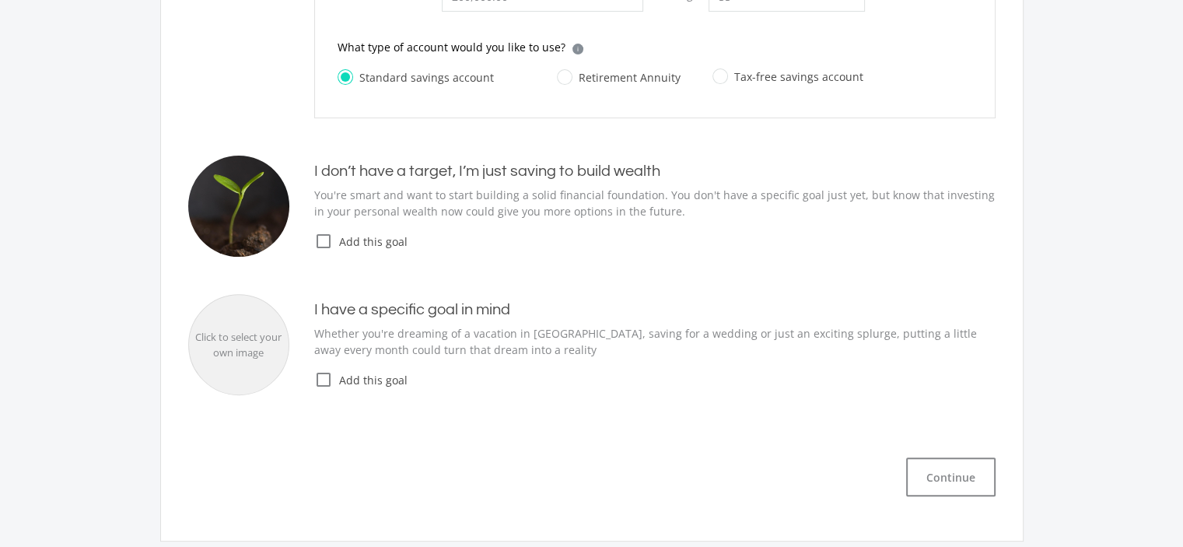
click at [936, 457] on div "Continue" at bounding box center [591, 476] width 807 height 39
click at [936, 466] on button "Continue" at bounding box center [950, 476] width 89 height 39
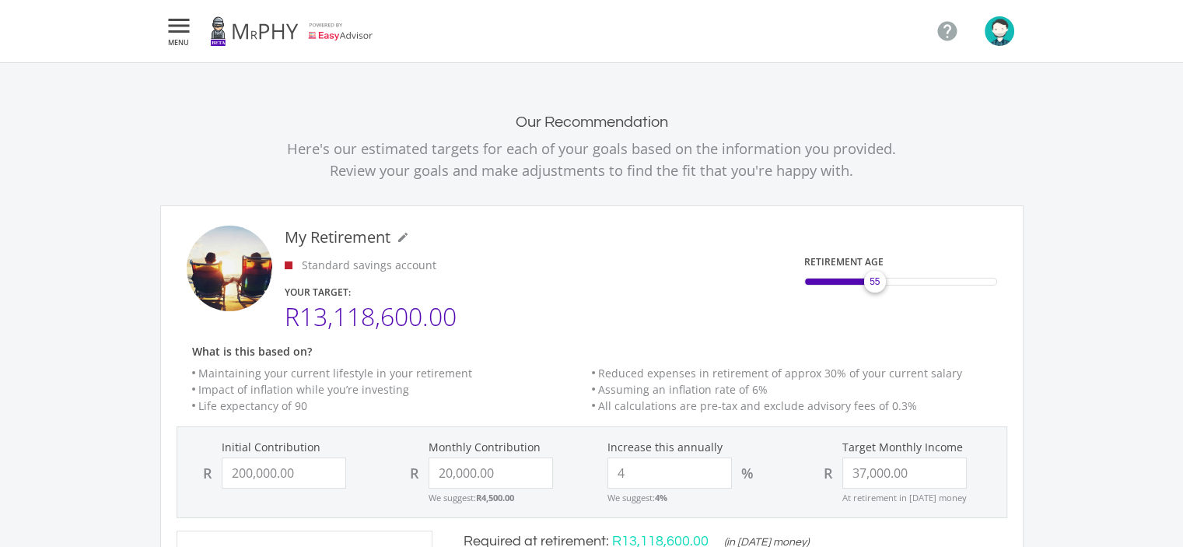
click at [180, 26] on icon "" at bounding box center [179, 25] width 28 height 19
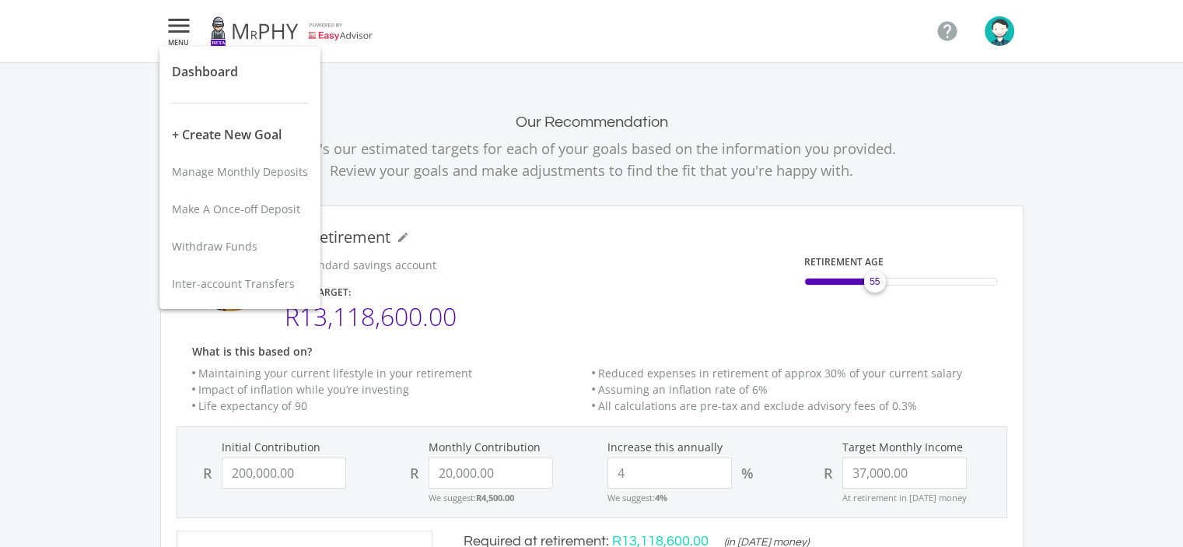
click at [519, 161] on div at bounding box center [591, 273] width 1183 height 547
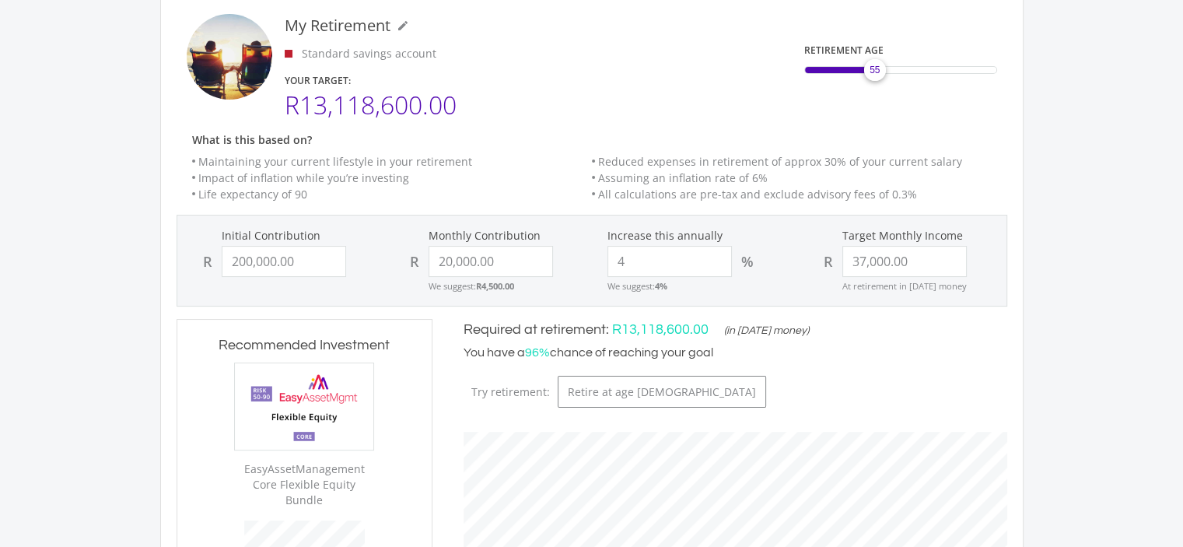
scroll to position [134, 0]
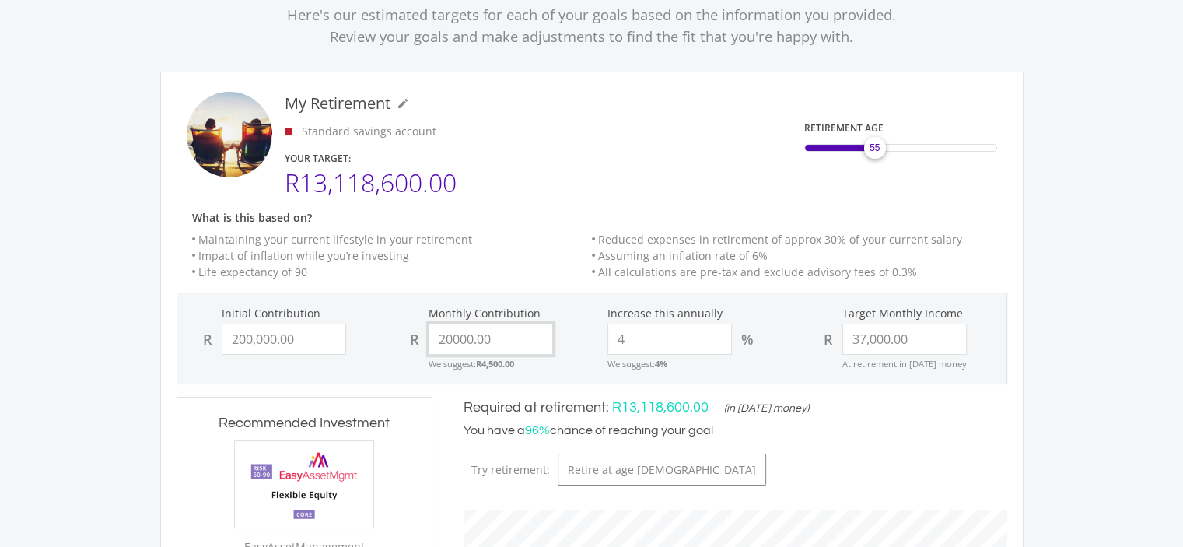
drag, startPoint x: 498, startPoint y: 340, endPoint x: 423, endPoint y: 341, distance: 74.7
click at [423, 341] on div "R 20000.00" at bounding box center [488, 338] width 176 height 31
type input "16000"
type input "200000"
type input "37000"
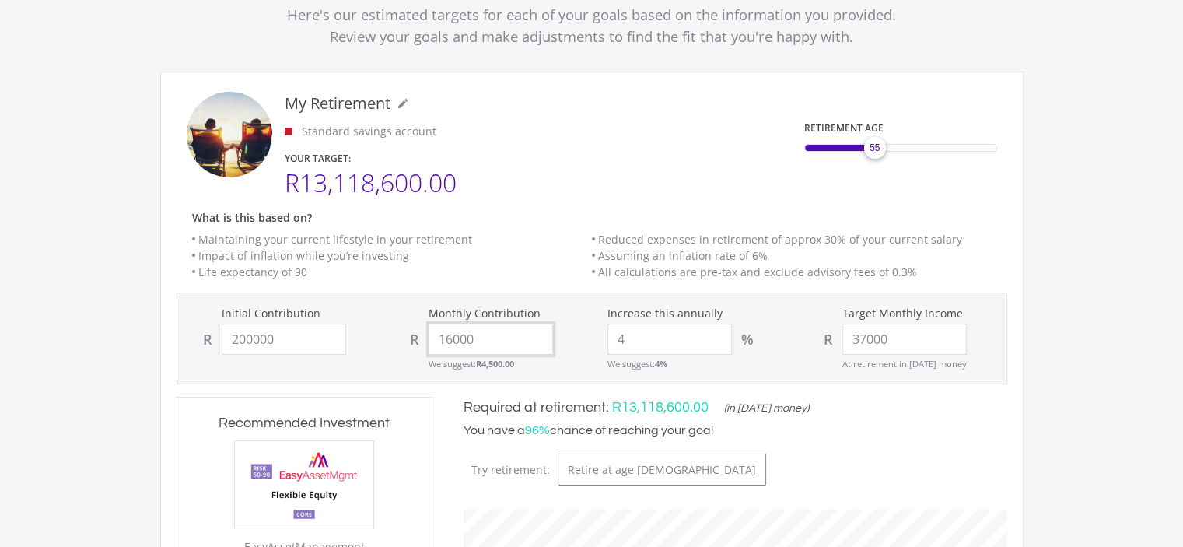
type input "200,000.00"
type input "37,000.00"
click at [577, 302] on form "Initial Contribution R 200,000.00 Monthly Contribution R 16,000.00 We suggest: …" at bounding box center [591, 338] width 830 height 92
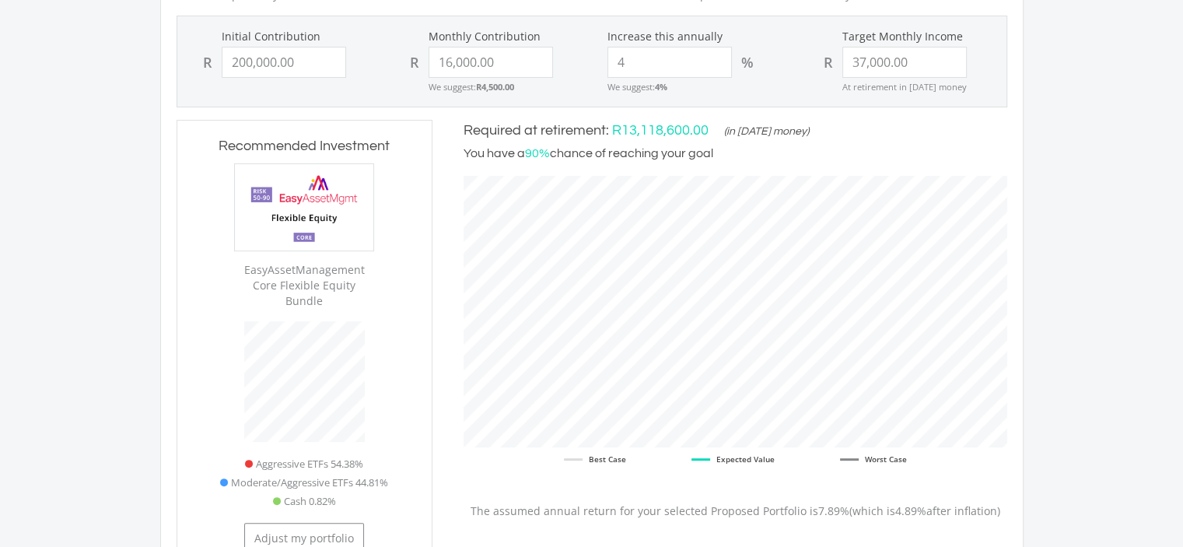
scroll to position [445, 0]
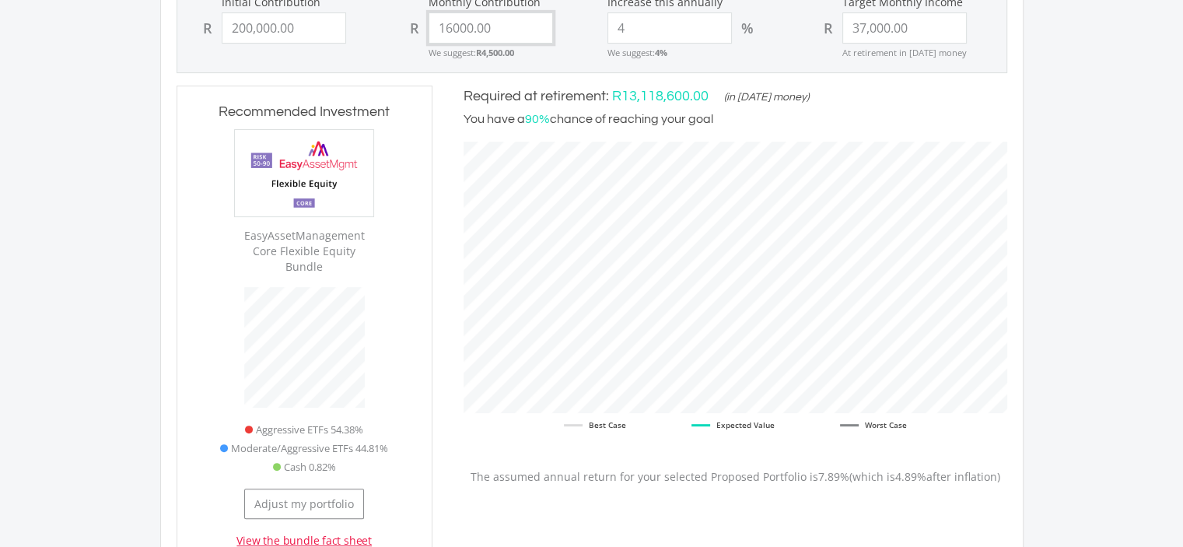
drag, startPoint x: 512, startPoint y: 30, endPoint x: 389, endPoint y: 26, distance: 122.9
click at [389, 26] on div "Monthly Contribution R 16000.00 We suggest: R4,500.00" at bounding box center [488, 27] width 207 height 65
type input "17000"
type input "200000"
type input "37000"
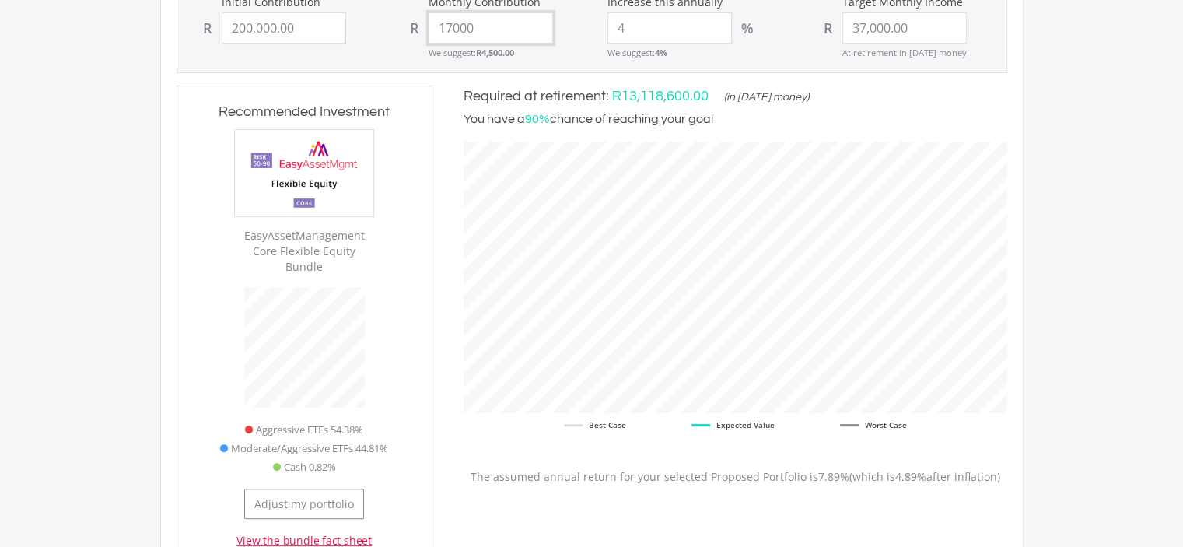
type input "200,000.00"
type input "37,000.00"
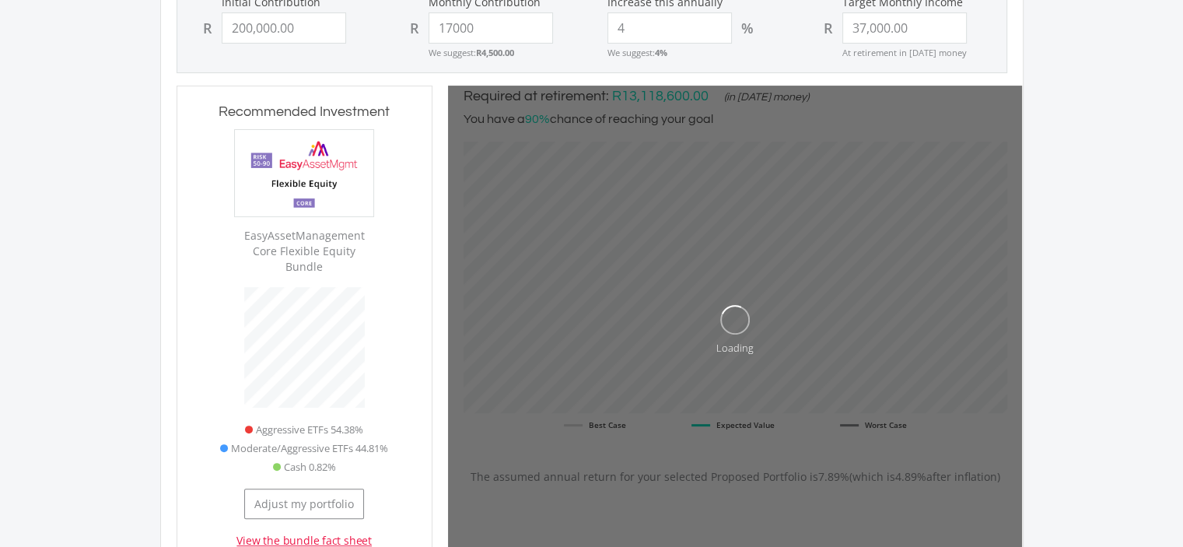
type input "17,000.00"
click at [391, 56] on div "Monthly Contribution R 17,000.00 We suggest: R4,500.00" at bounding box center [488, 27] width 207 height 65
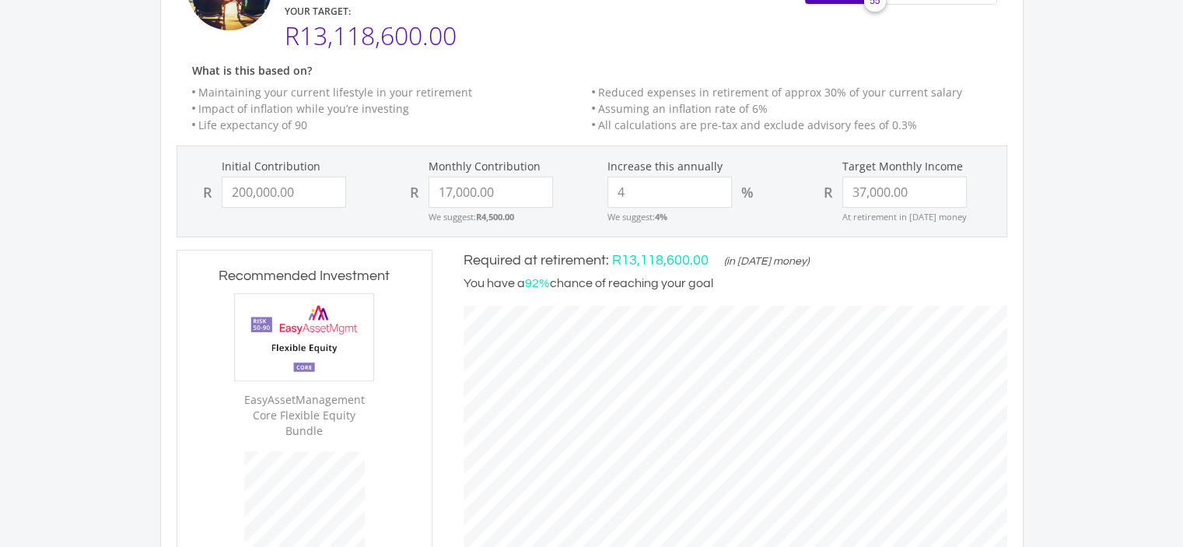
scroll to position [78, 0]
